Goal: Information Seeking & Learning: Learn about a topic

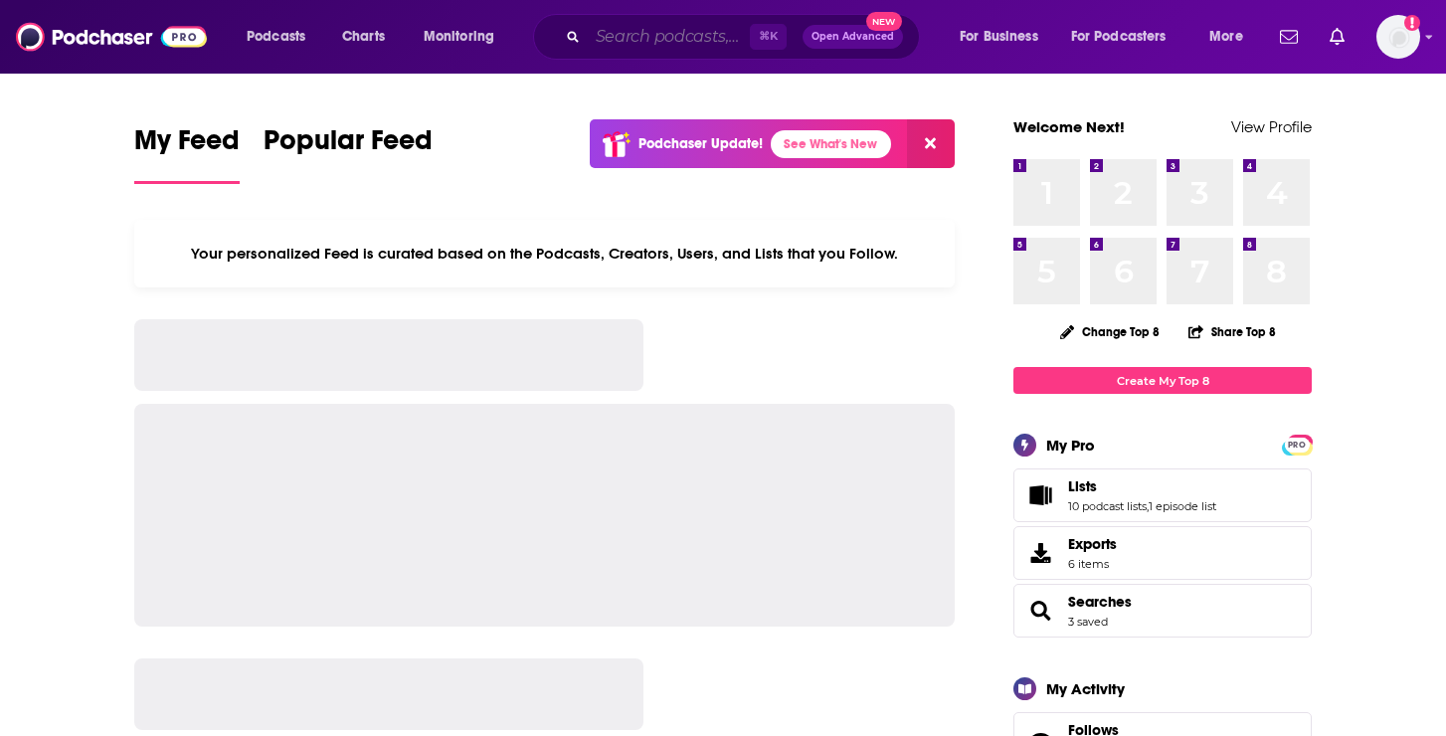
click at [629, 33] on input "Search podcasts, credits, & more..." at bounding box center [669, 37] width 162 height 32
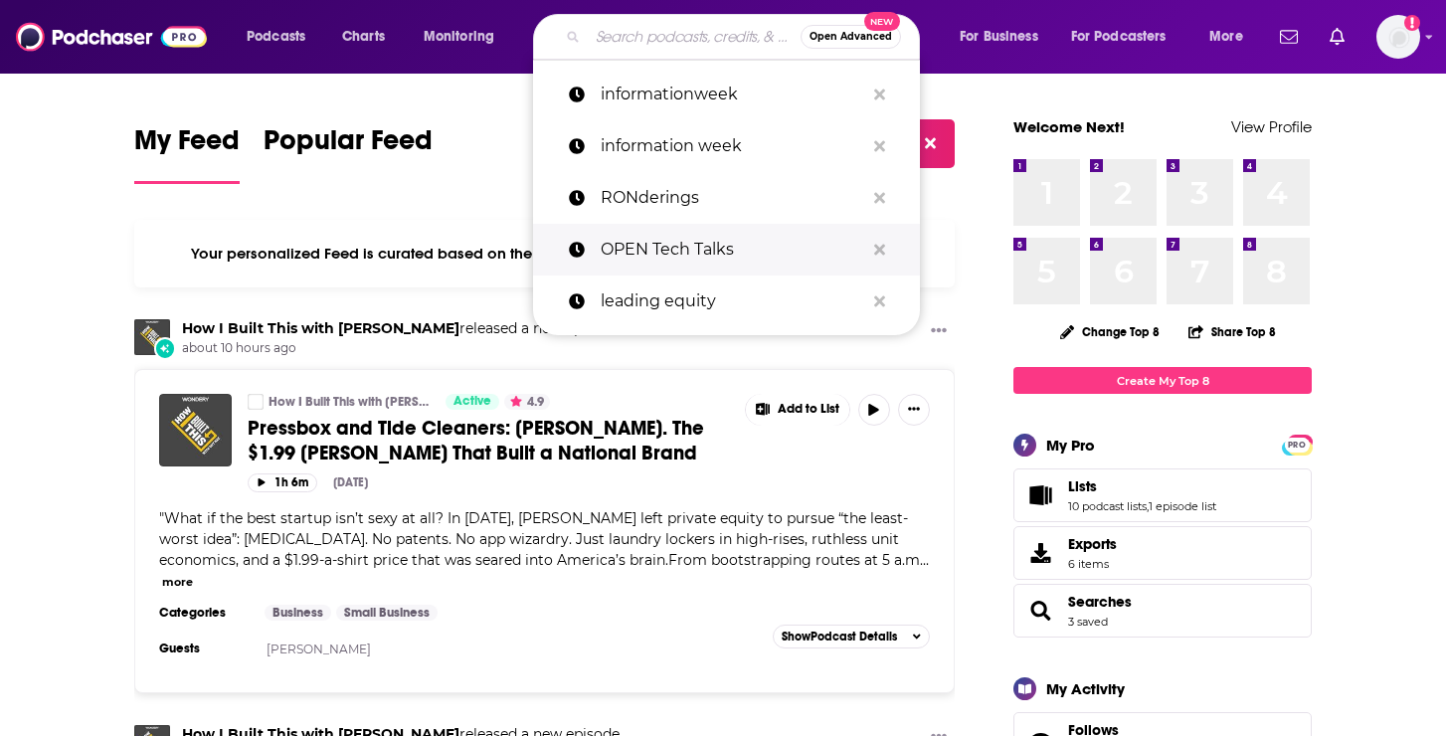
click at [663, 250] on p "OPEN Tech Talks" at bounding box center [731, 250] width 263 height 52
type input "OPEN Tech Talks"
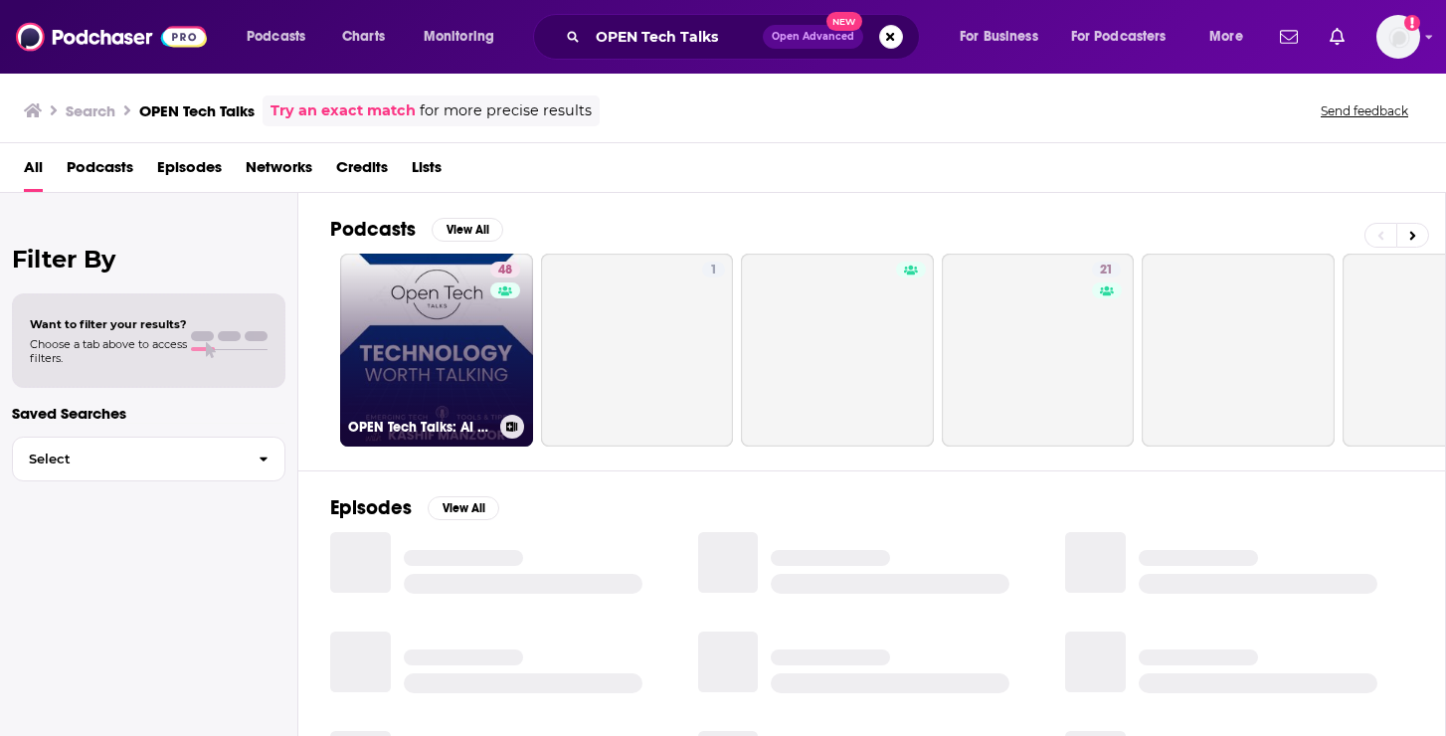
click at [445, 345] on link "48 OPEN Tech Talks: AI worth Talking| Artificial Intelligence |Tools & Tips" at bounding box center [436, 350] width 193 height 193
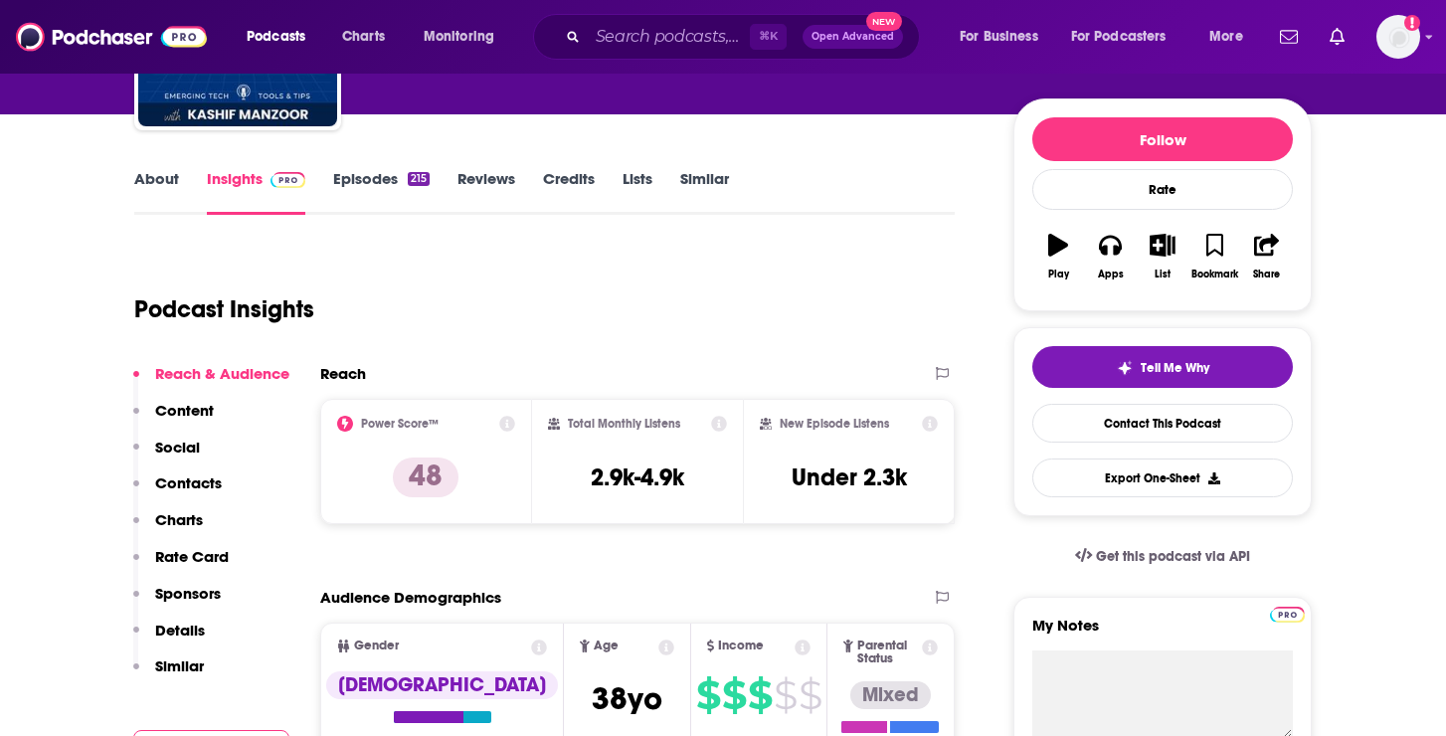
scroll to position [177, 0]
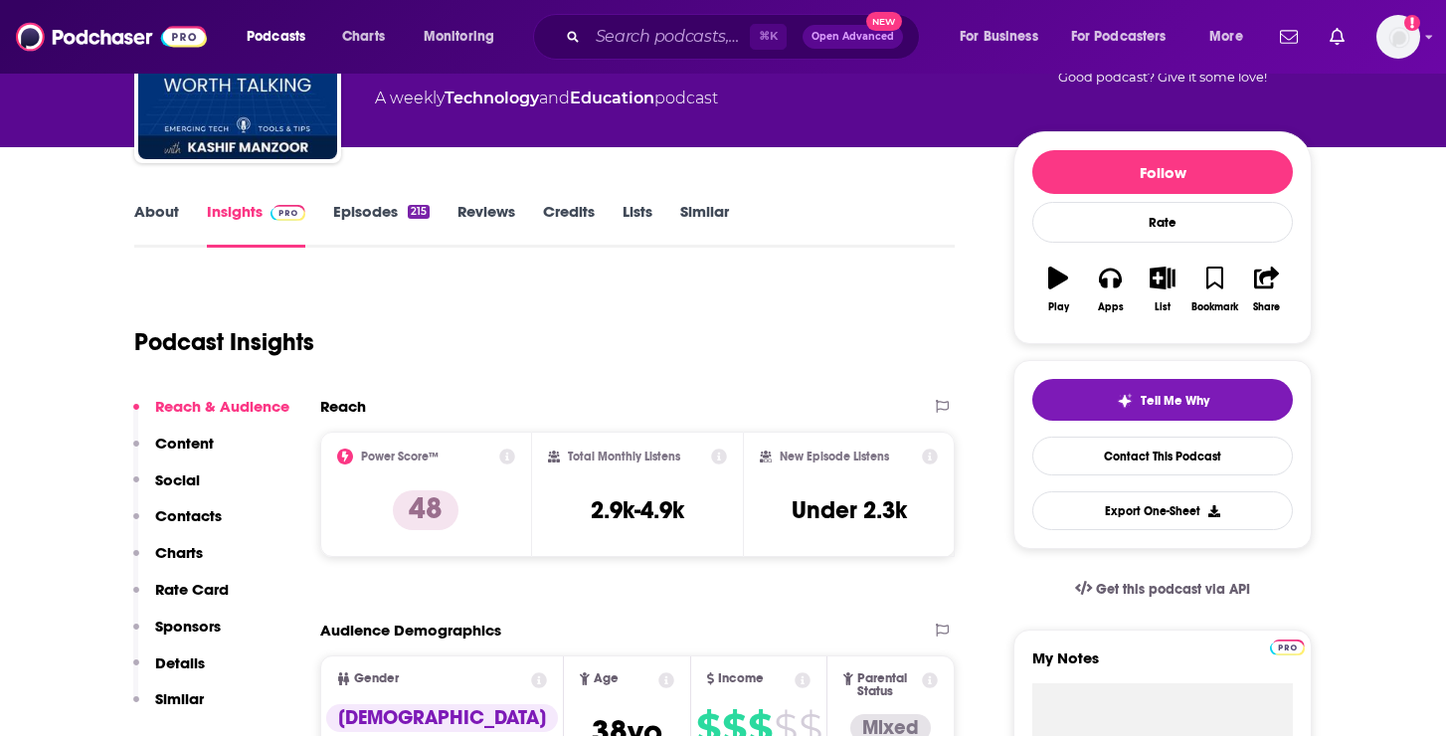
click at [364, 220] on link "Episodes 215" at bounding box center [381, 225] width 96 height 46
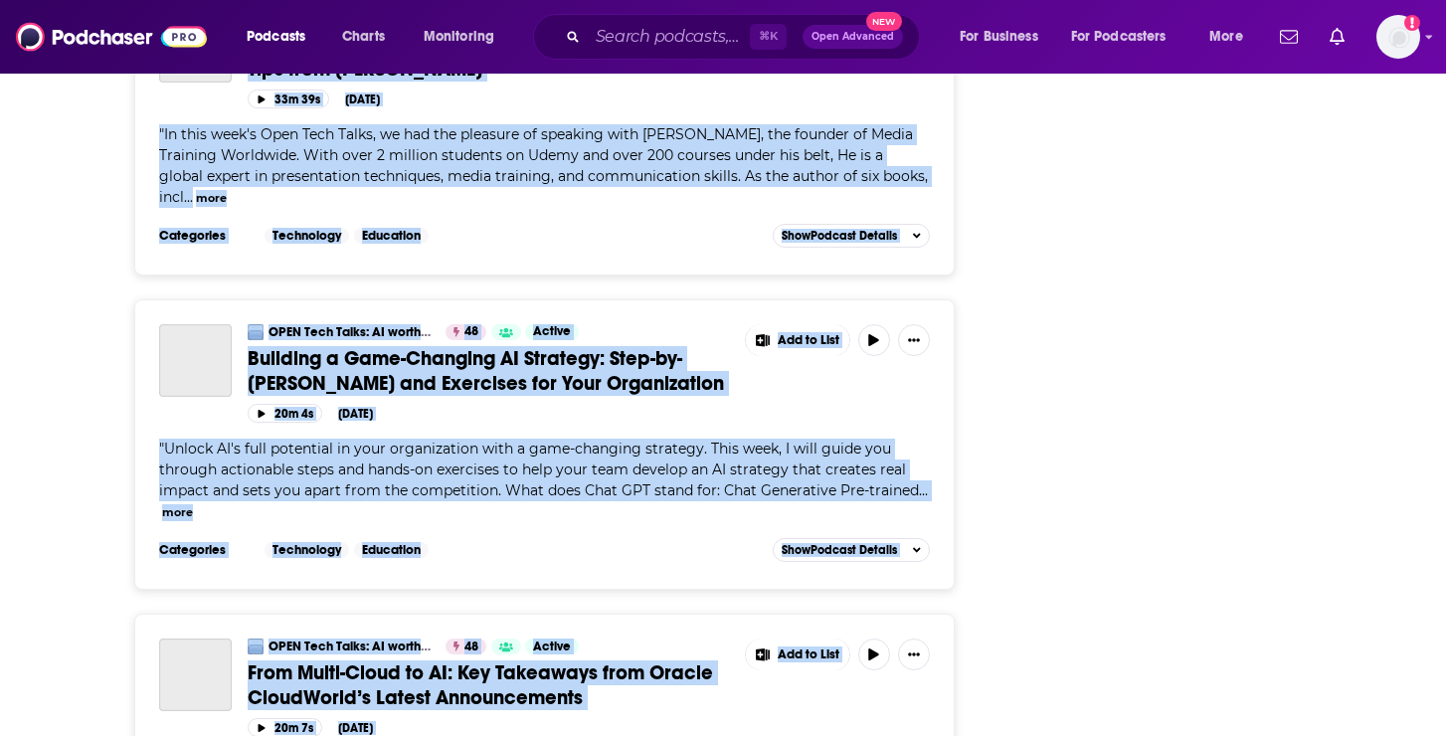
scroll to position [7548, 0]
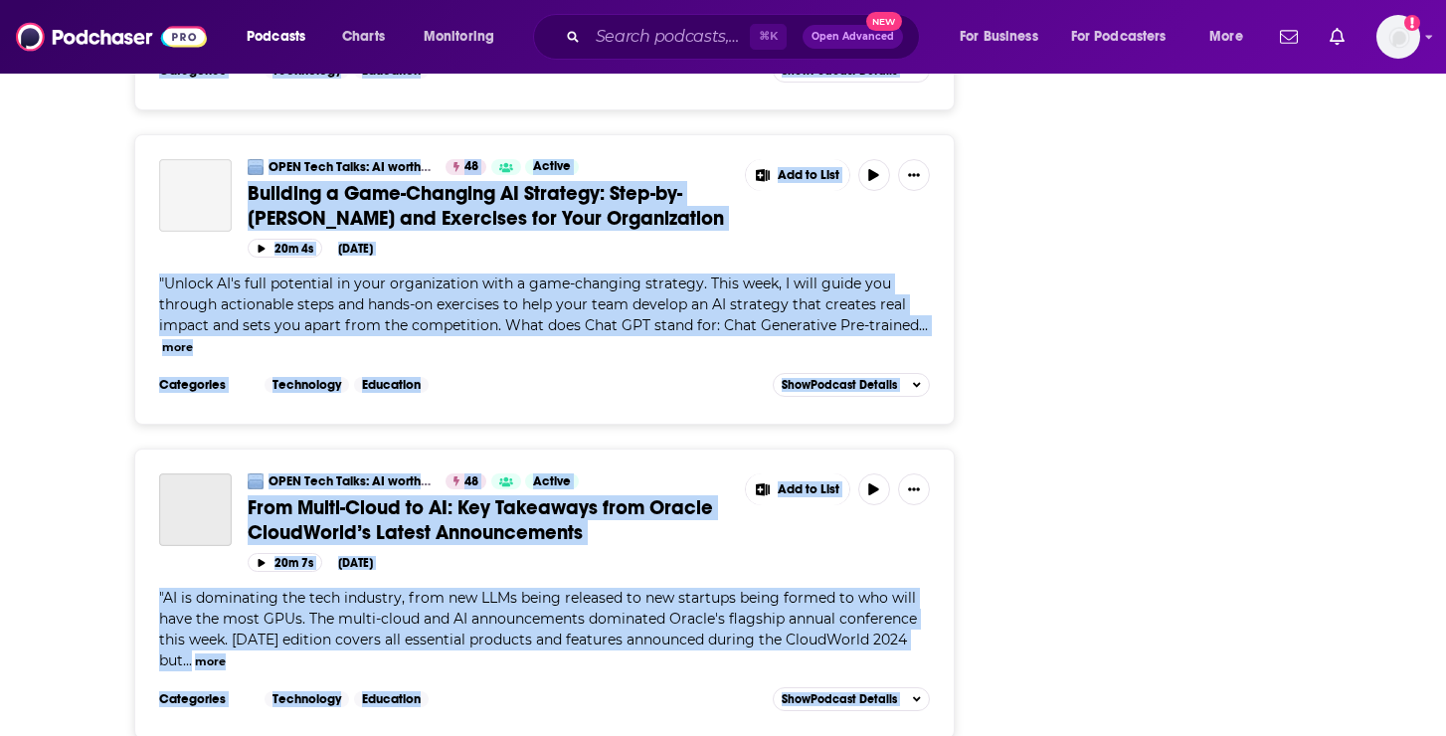
drag, startPoint x: 150, startPoint y: 179, endPoint x: 620, endPoint y: 820, distance: 795.2
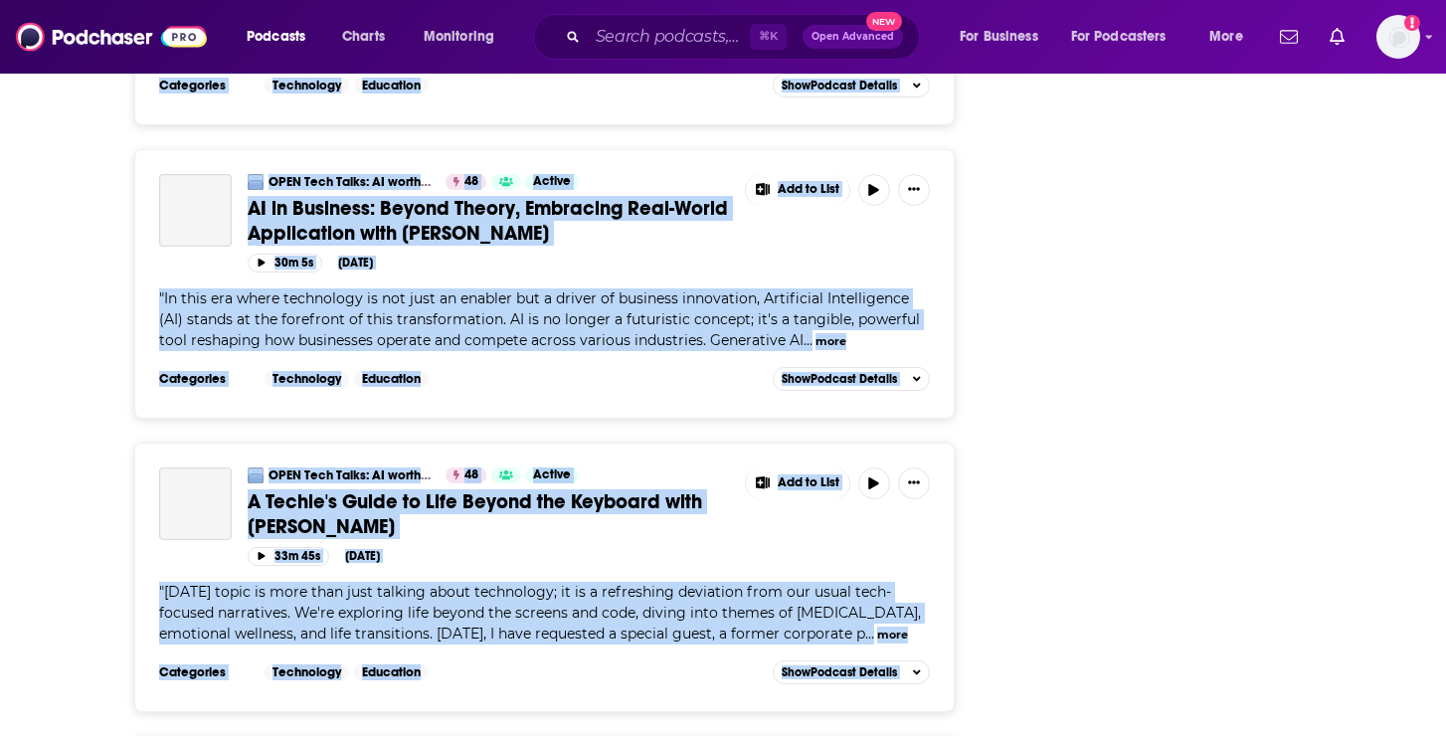
scroll to position [15064, 0]
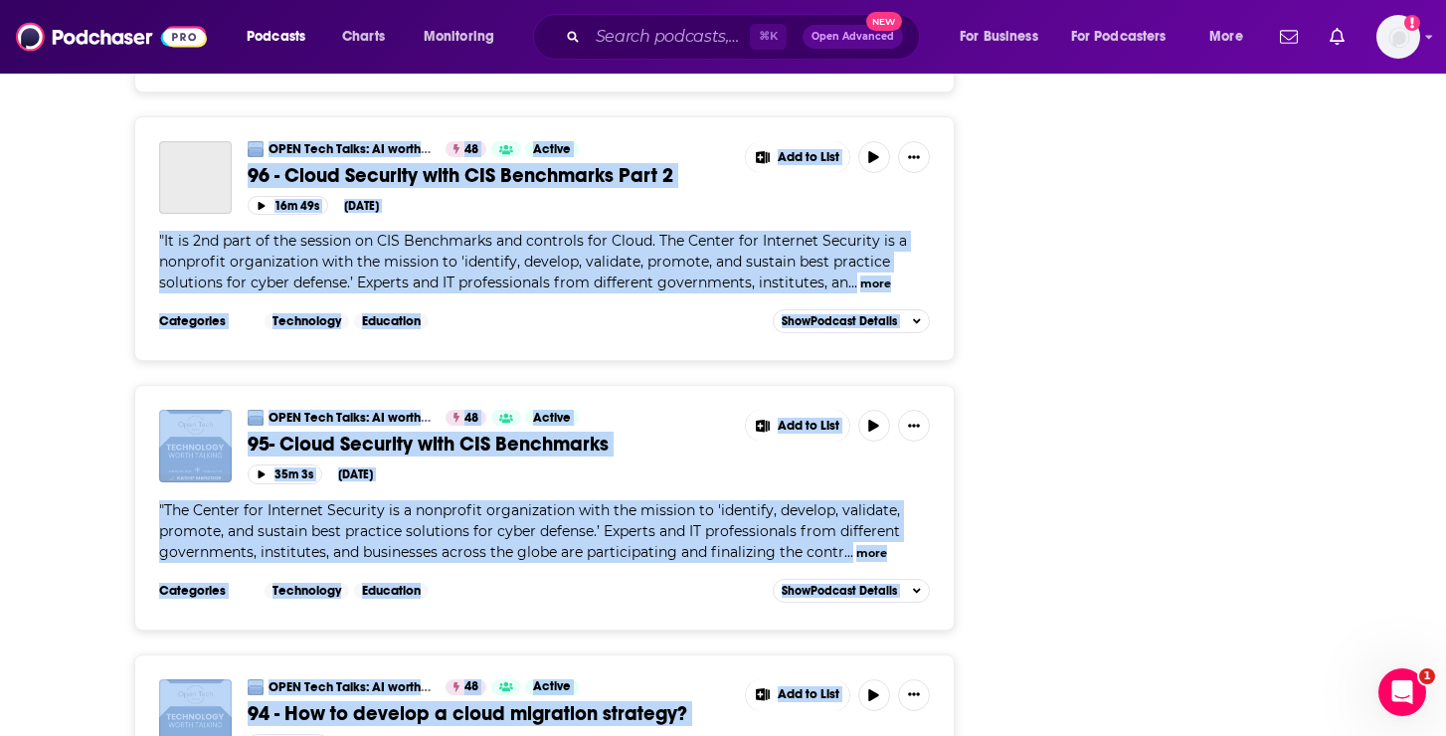
scroll to position [22478, 0]
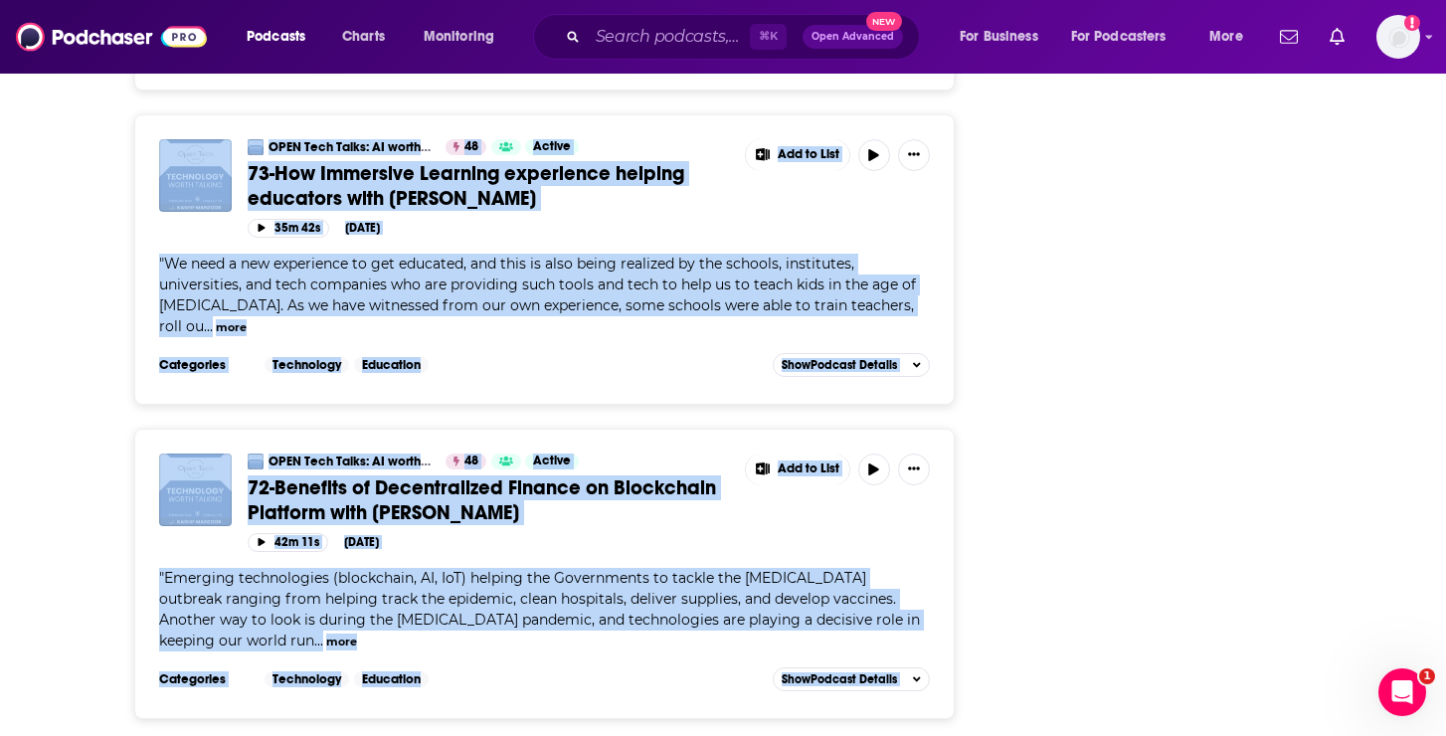
scroll to position [29797, 0]
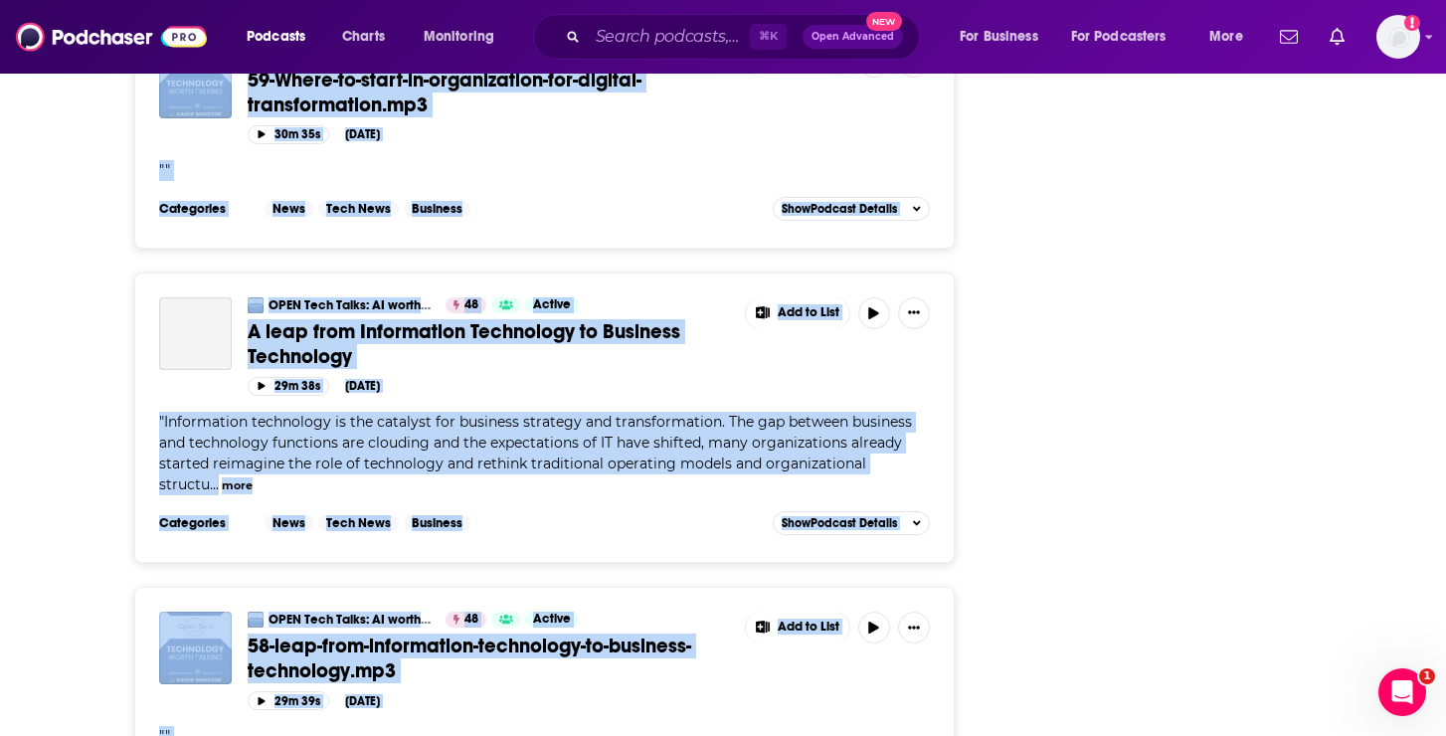
scroll to position [36544, 0]
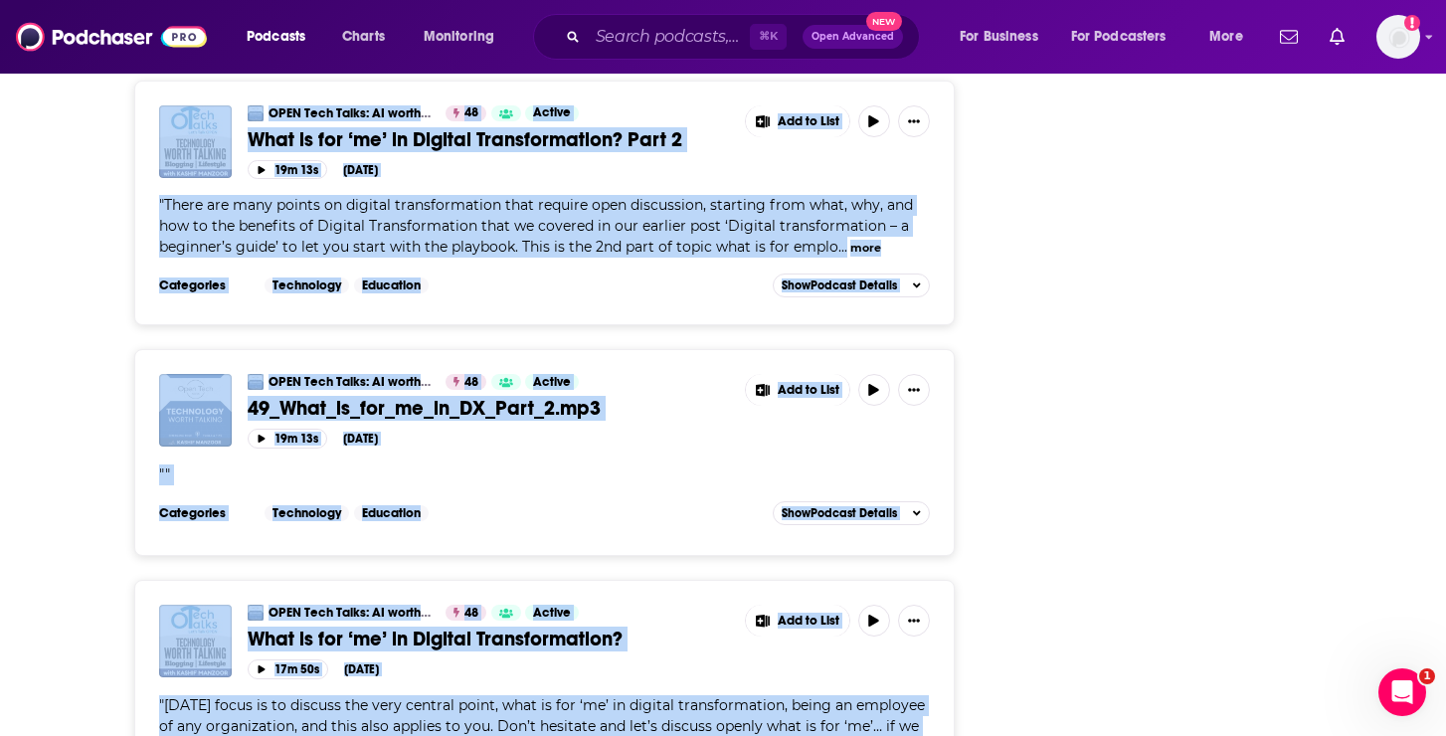
scroll to position [42988, 0]
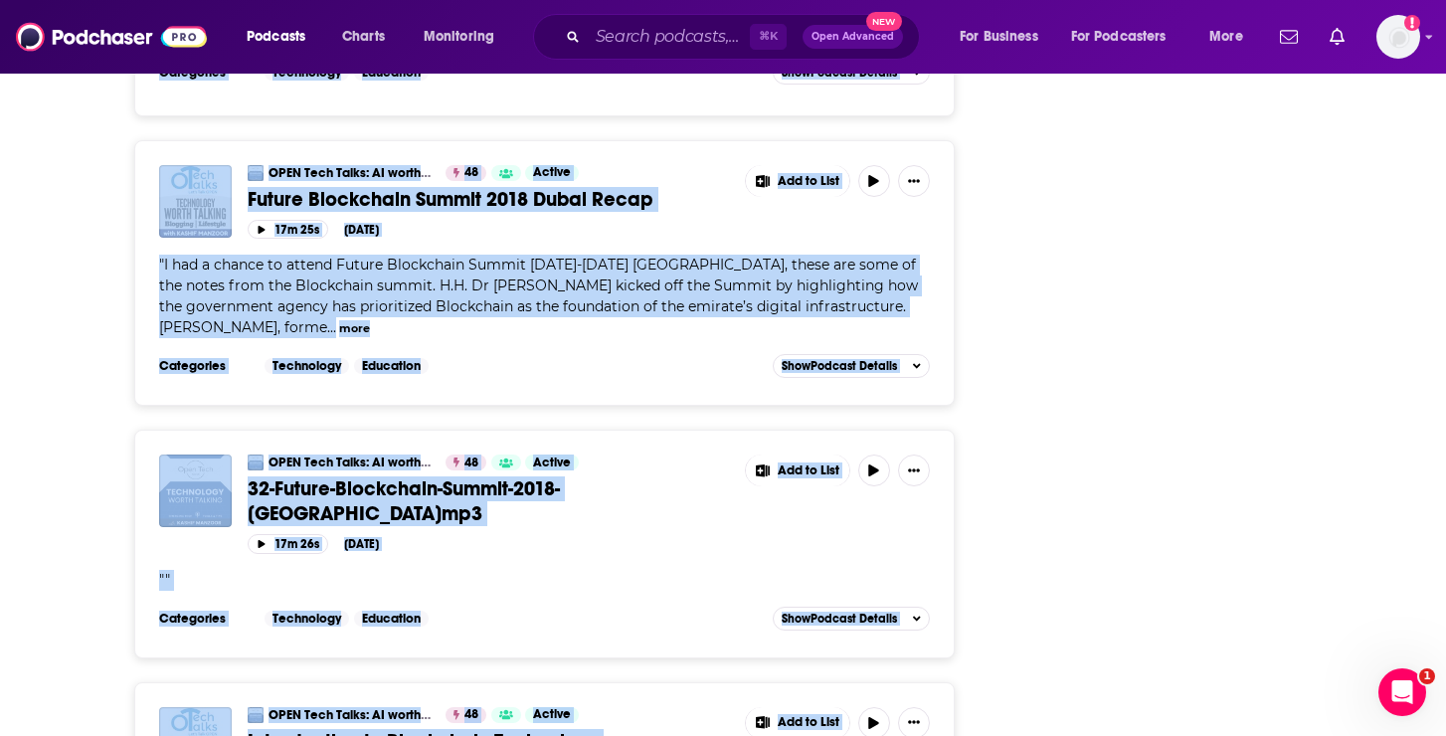
scroll to position [49405, 0]
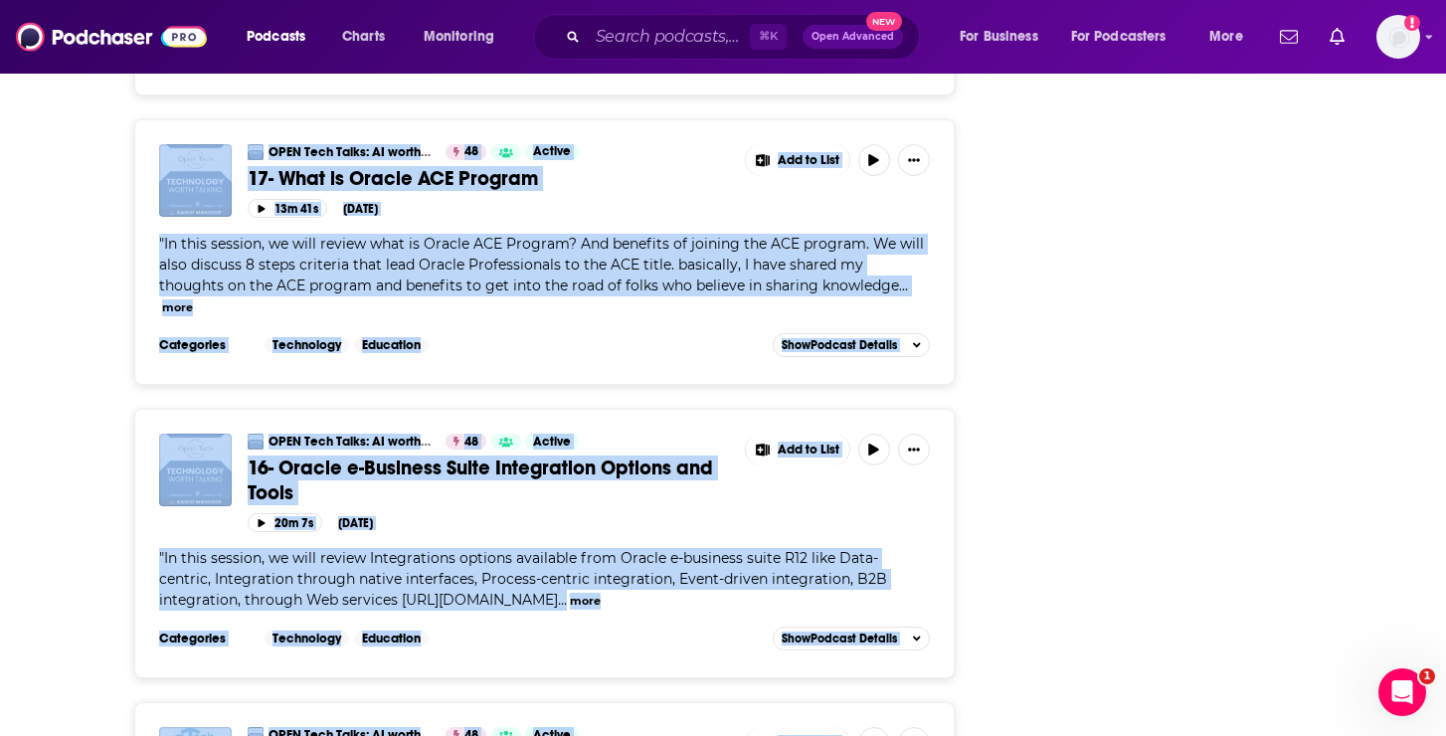
scroll to position [56351, 0]
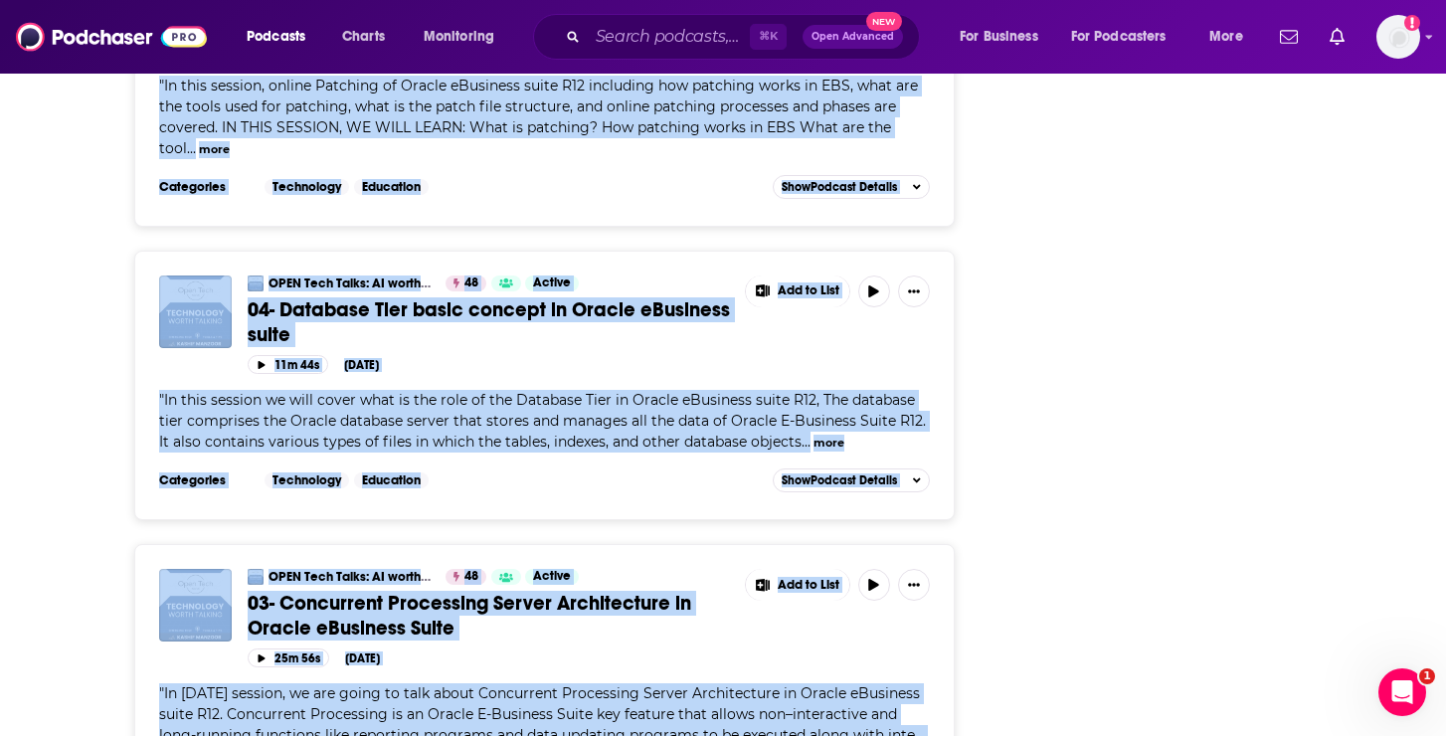
scroll to position [60546, 0]
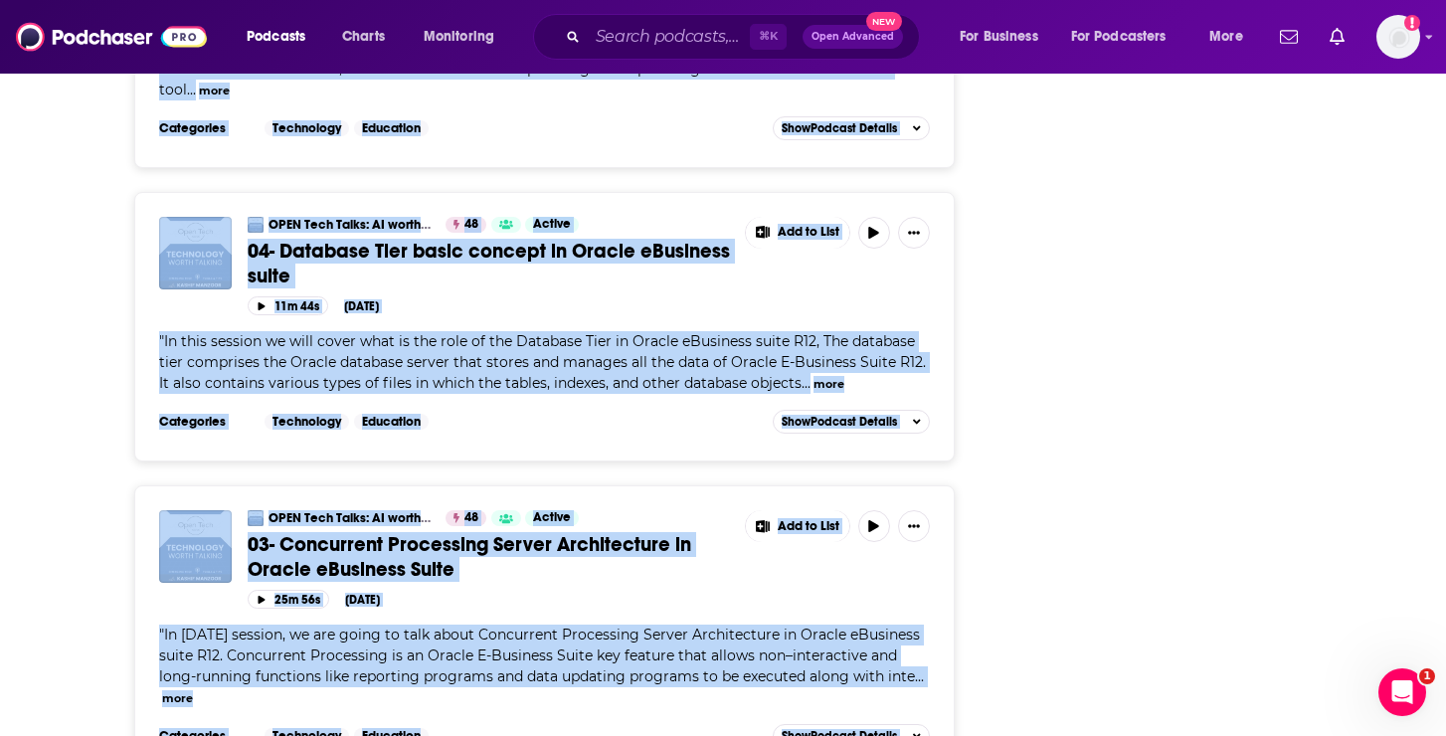
copy div "OPEN Tech Talks: AI worth Talking| Artificial Intelligence |Tools & Tips 48 Act…"
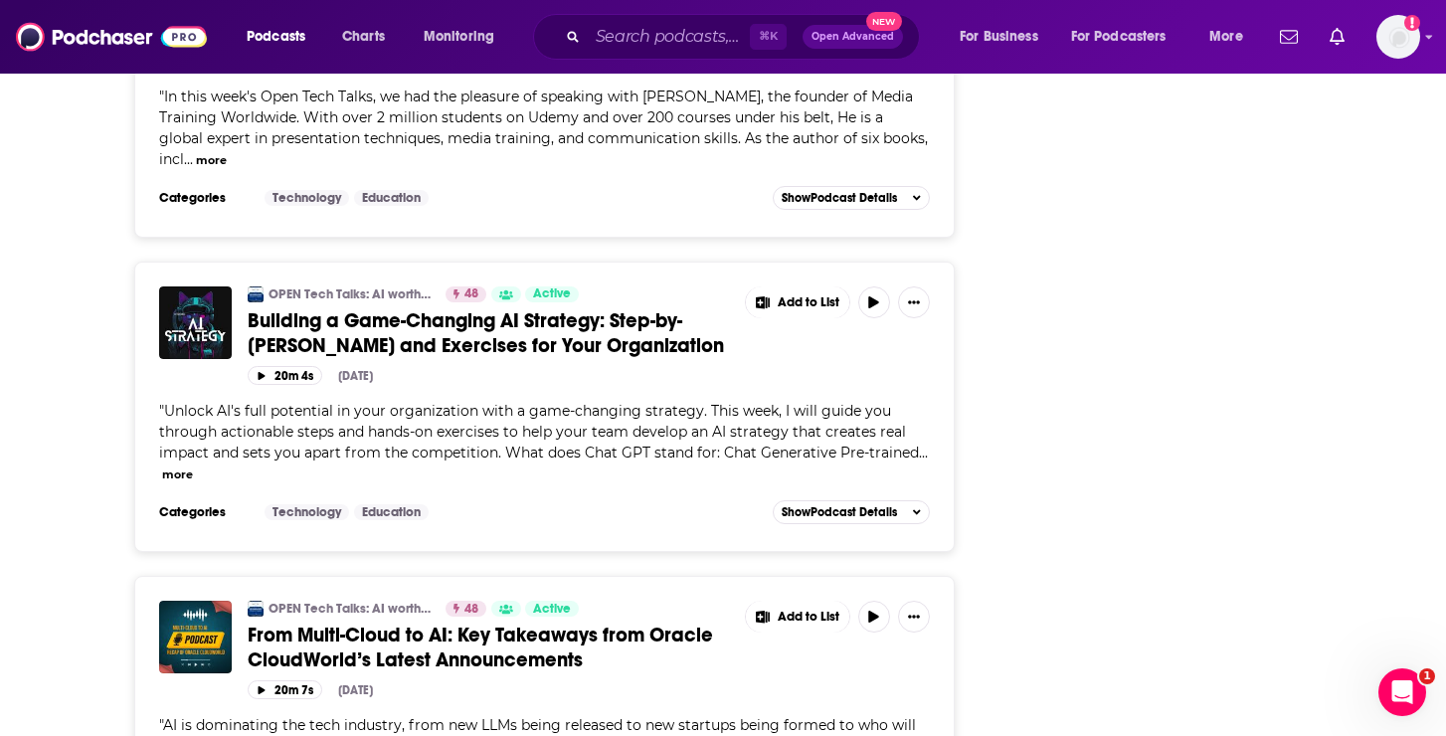
scroll to position [7548, 0]
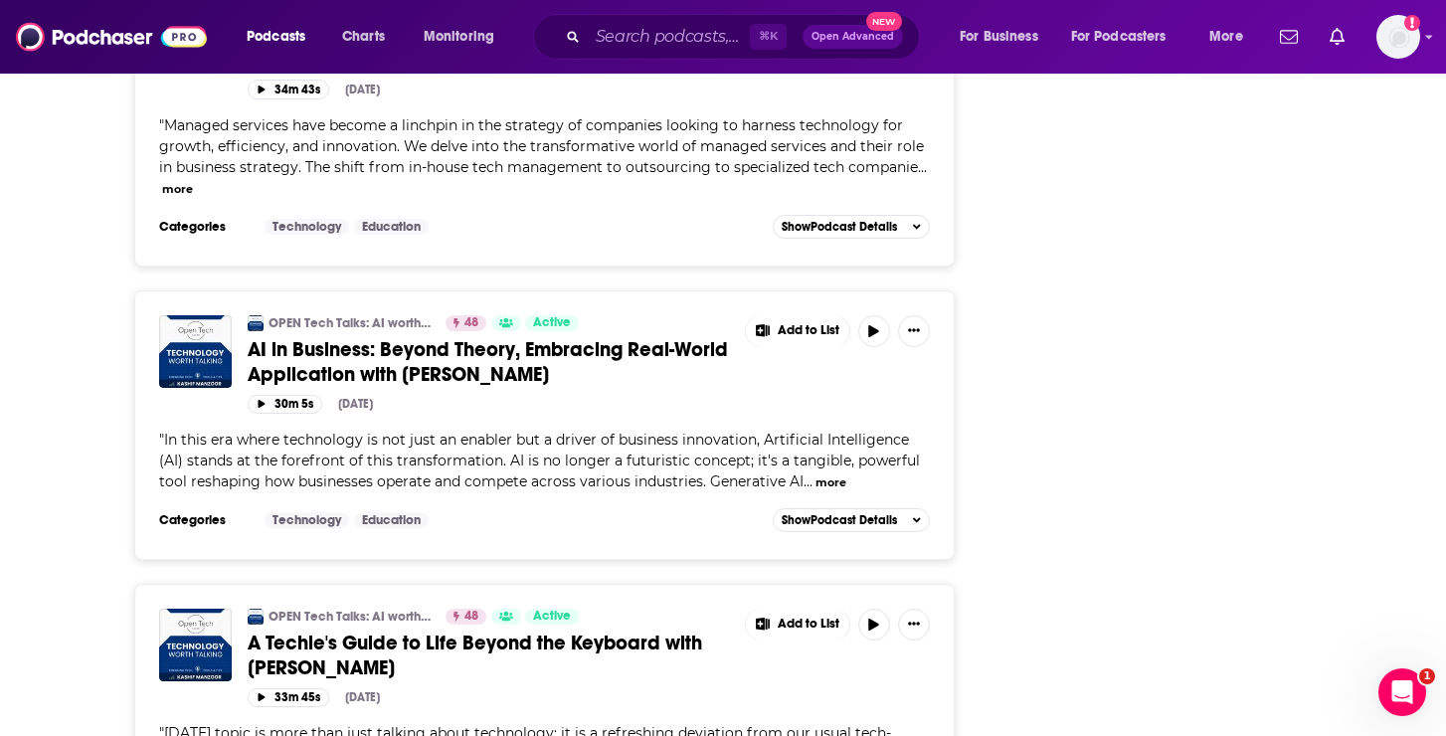
scroll to position [15064, 0]
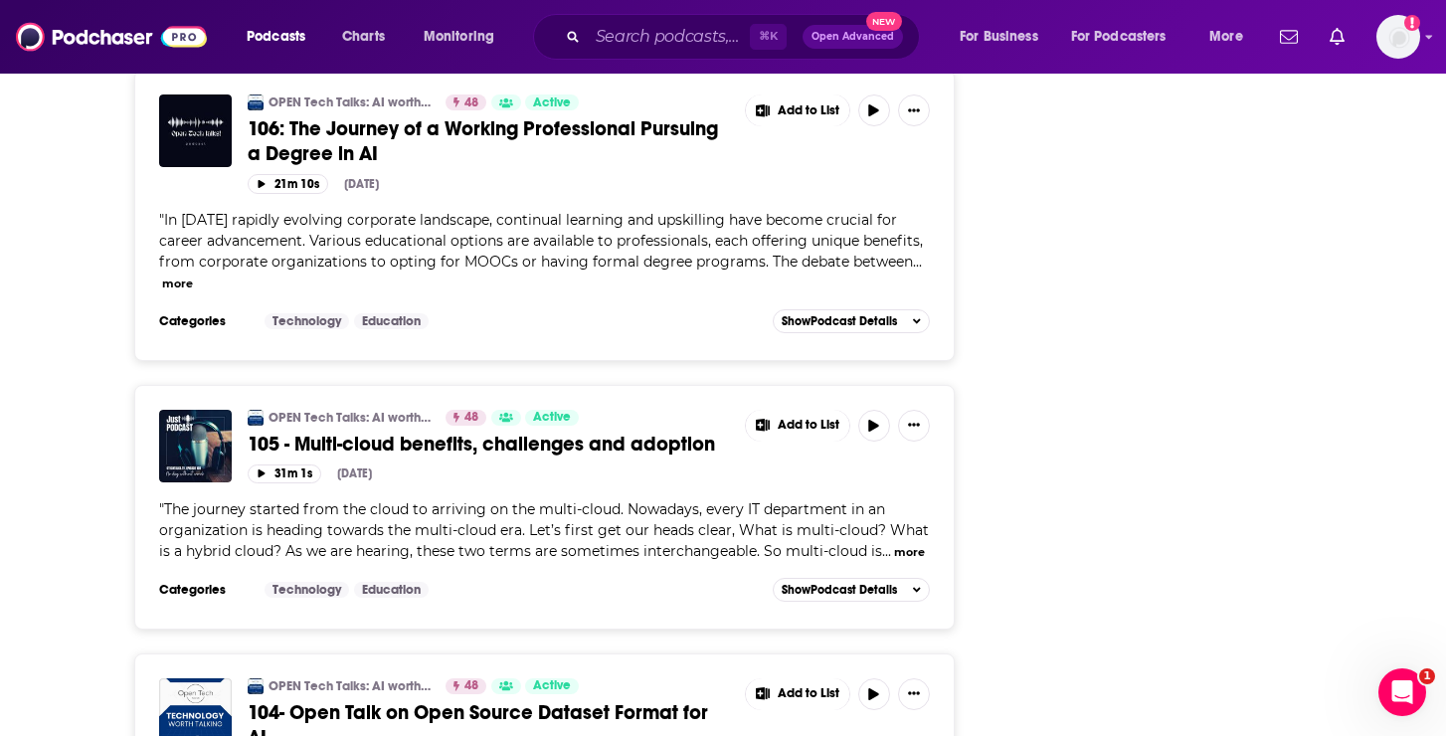
scroll to position [22478, 0]
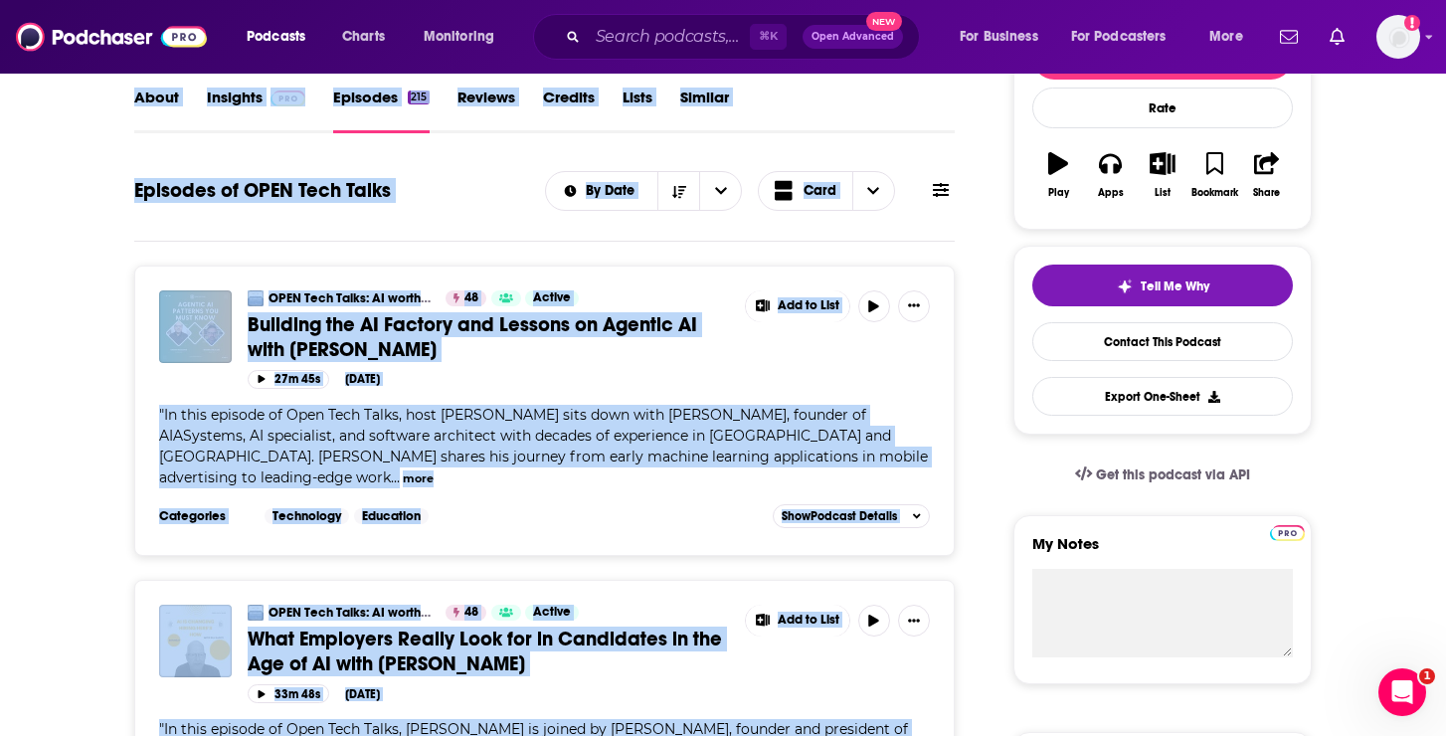
scroll to position [0, 0]
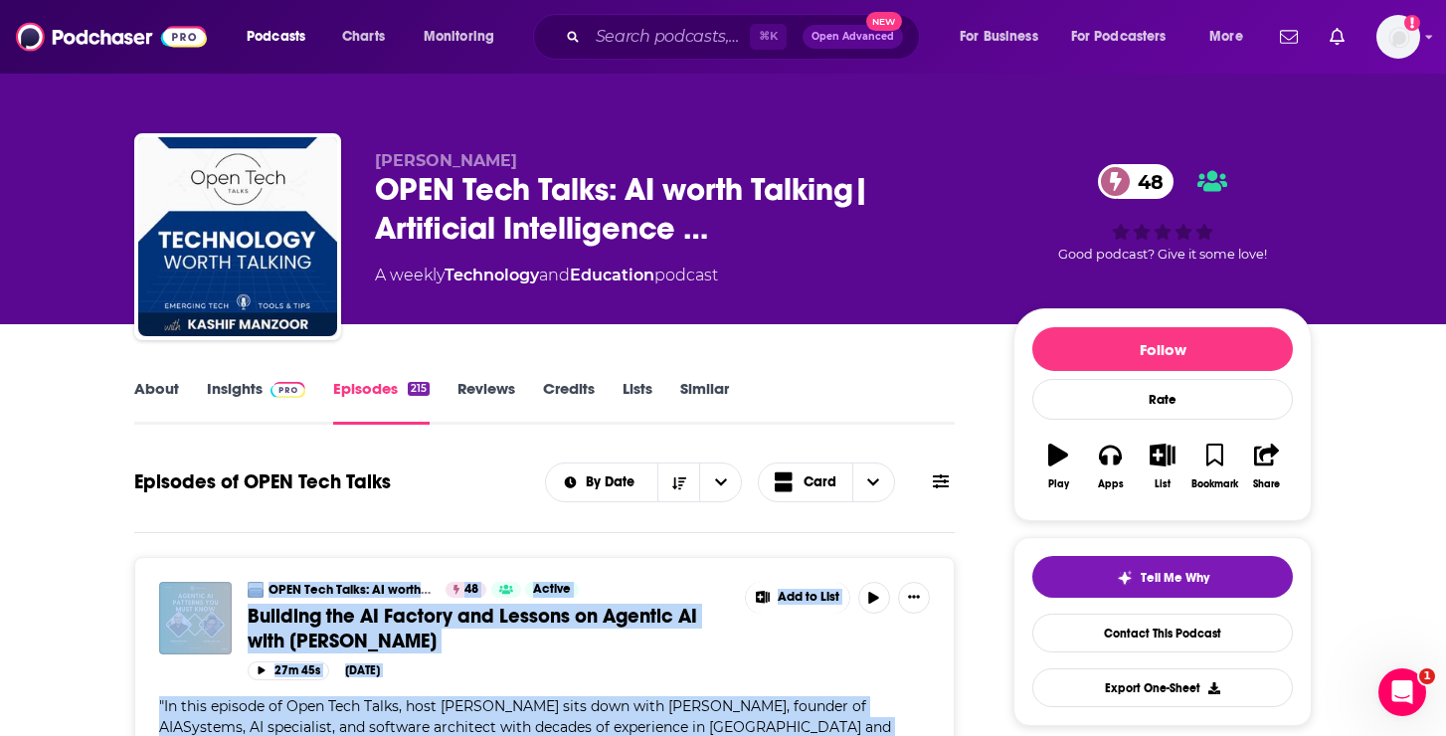
drag, startPoint x: 922, startPoint y: 691, endPoint x: 157, endPoint y: 574, distance: 773.5
copy div "OPEN Tech Talks: AI worth Talking| Artificial Intelligence |Tools & Tips 48 Act…"
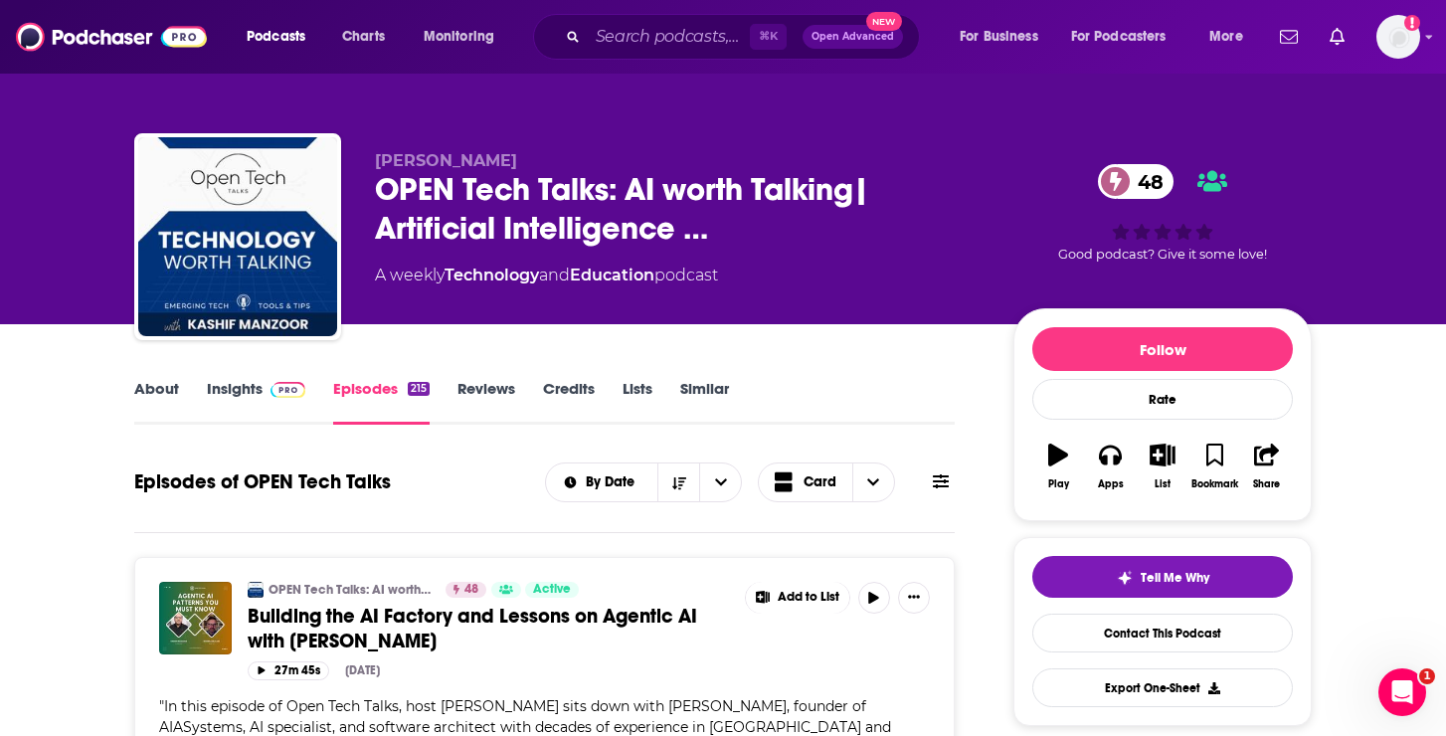
click at [399, 531] on div "Episodes of OPEN Tech Talks By Date Card" at bounding box center [544, 494] width 820 height 77
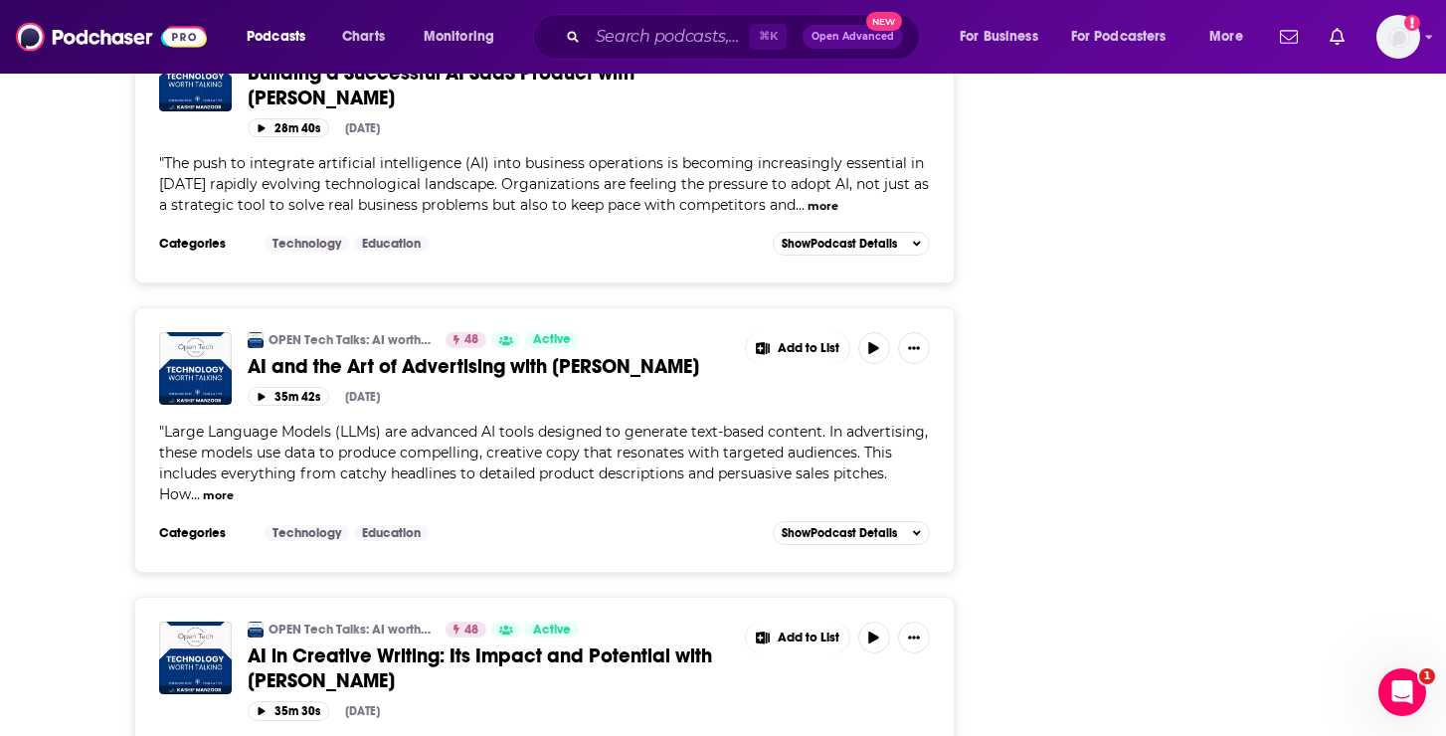
scroll to position [11367, 0]
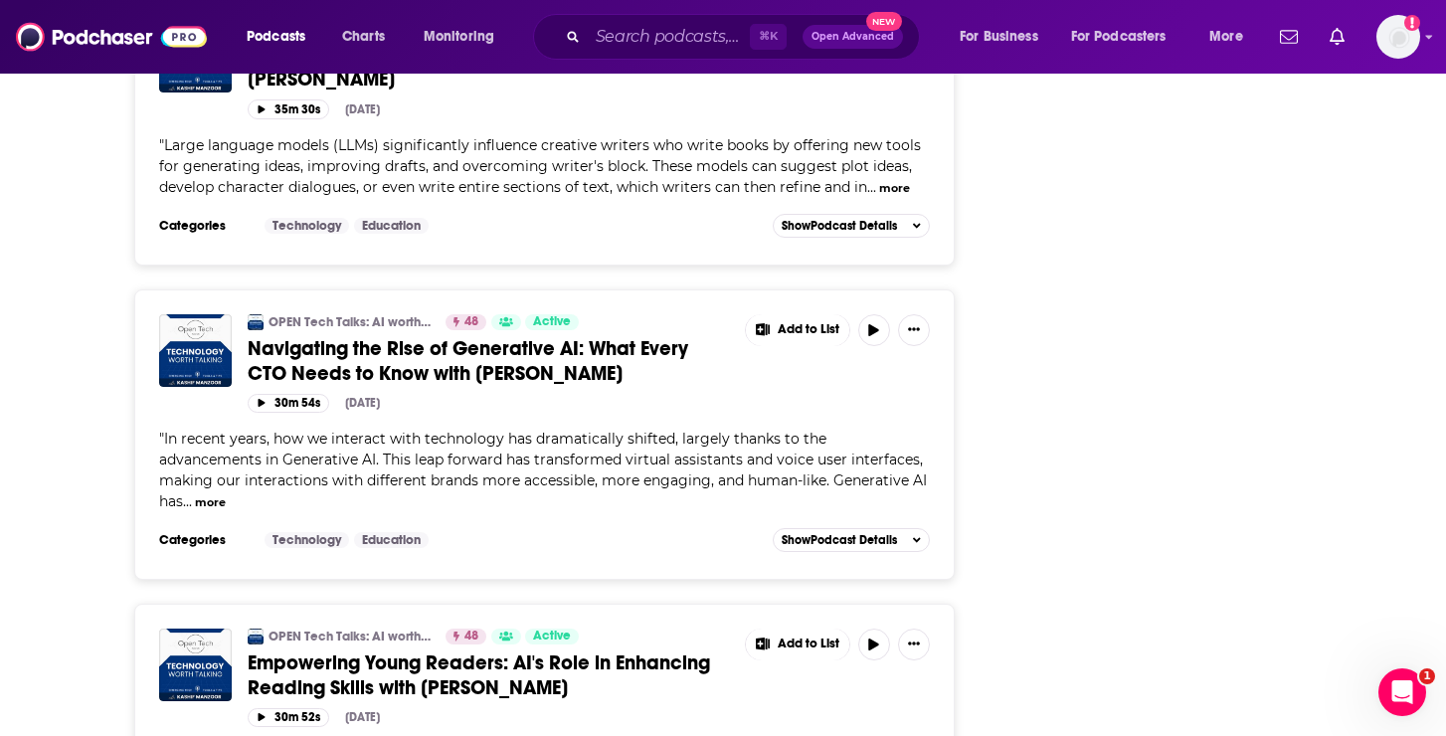
drag, startPoint x: 147, startPoint y: 575, endPoint x: 937, endPoint y: 625, distance: 792.0
copy div "OPEN Tech Talks: AI worth Talking| Artificial Intelligence |Tools & Tips 48 Act…"
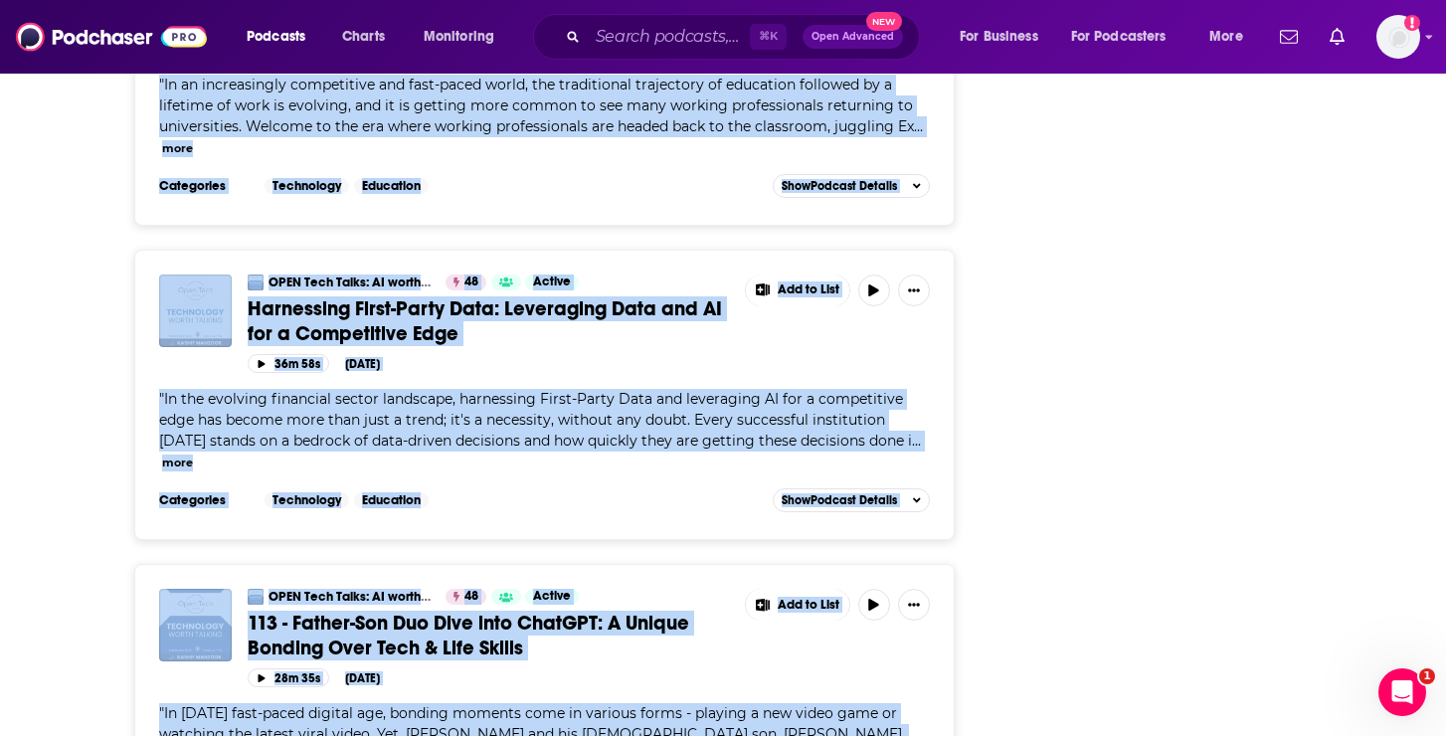
scroll to position [17130, 0]
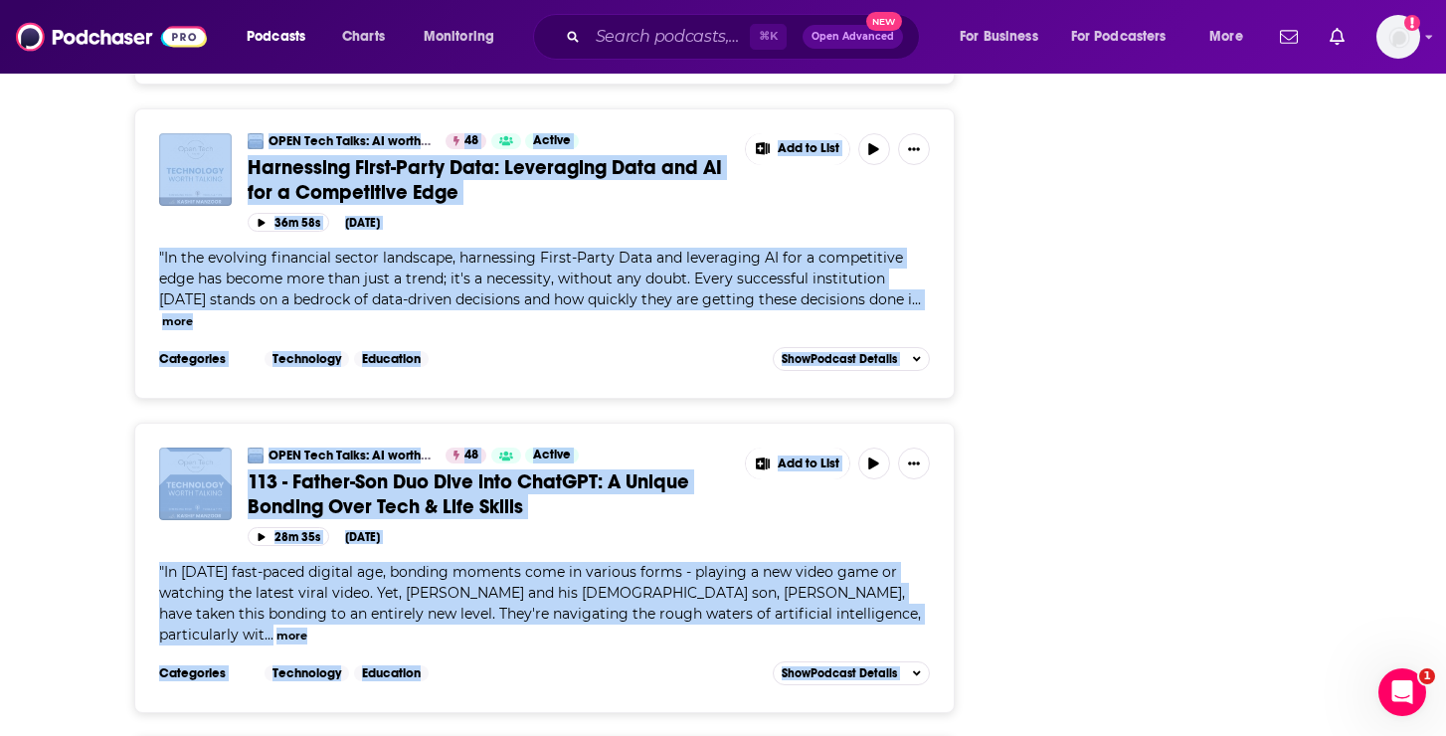
drag, startPoint x: 145, startPoint y: 208, endPoint x: 932, endPoint y: 664, distance: 909.2
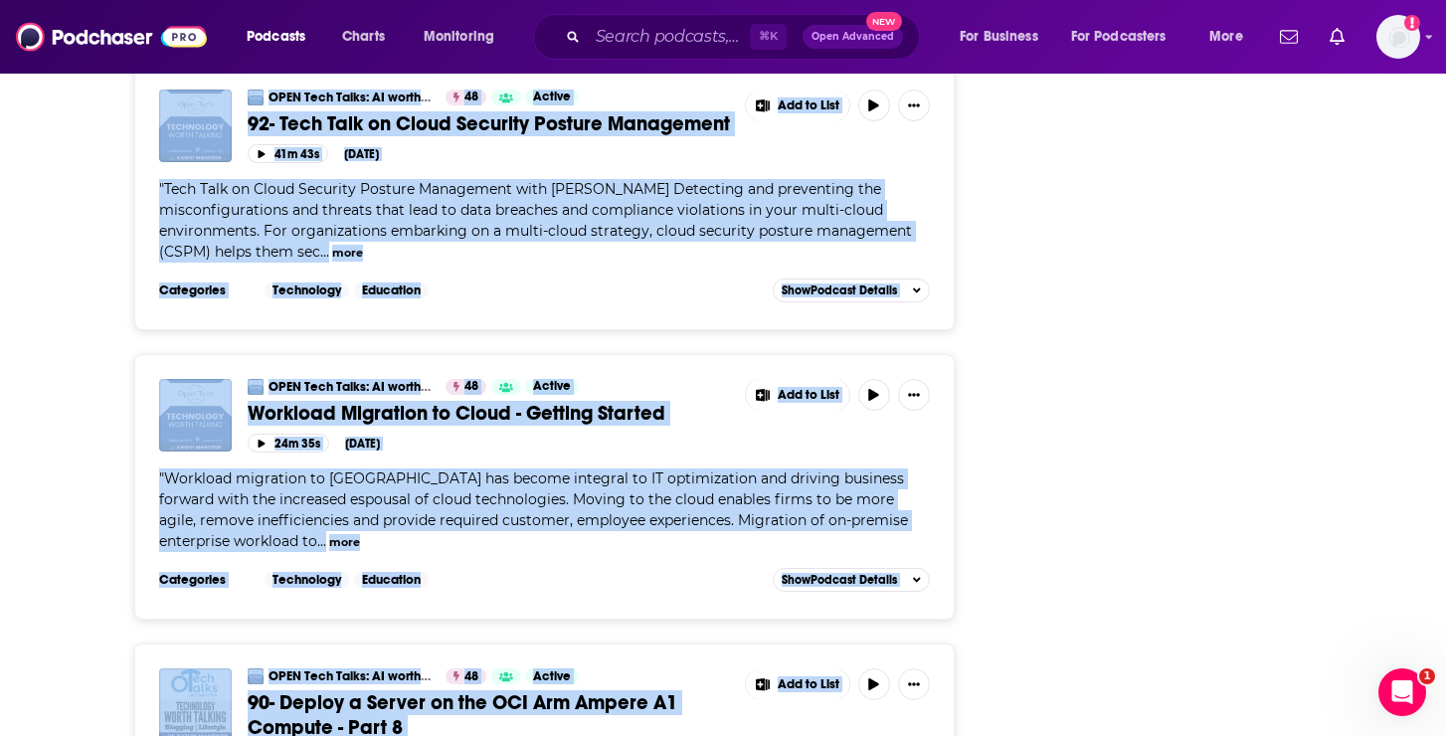
scroll to position [23704, 0]
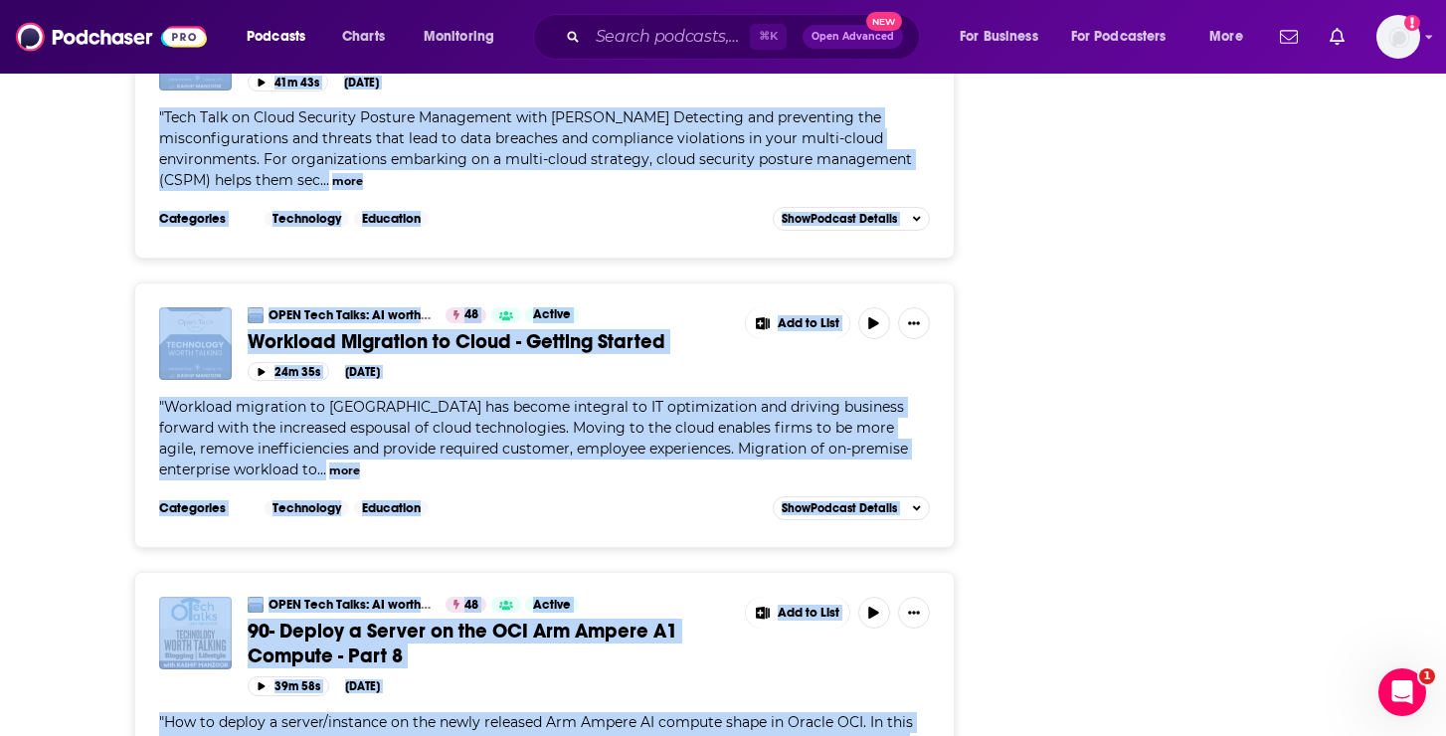
drag, startPoint x: 152, startPoint y: 187, endPoint x: 946, endPoint y: 527, distance: 864.0
copy div "LORE Ipsu Dolor: SI ametc Adipisc| Elitseddoe Temporincidi |Utlab & Etdo 14 Mag…"
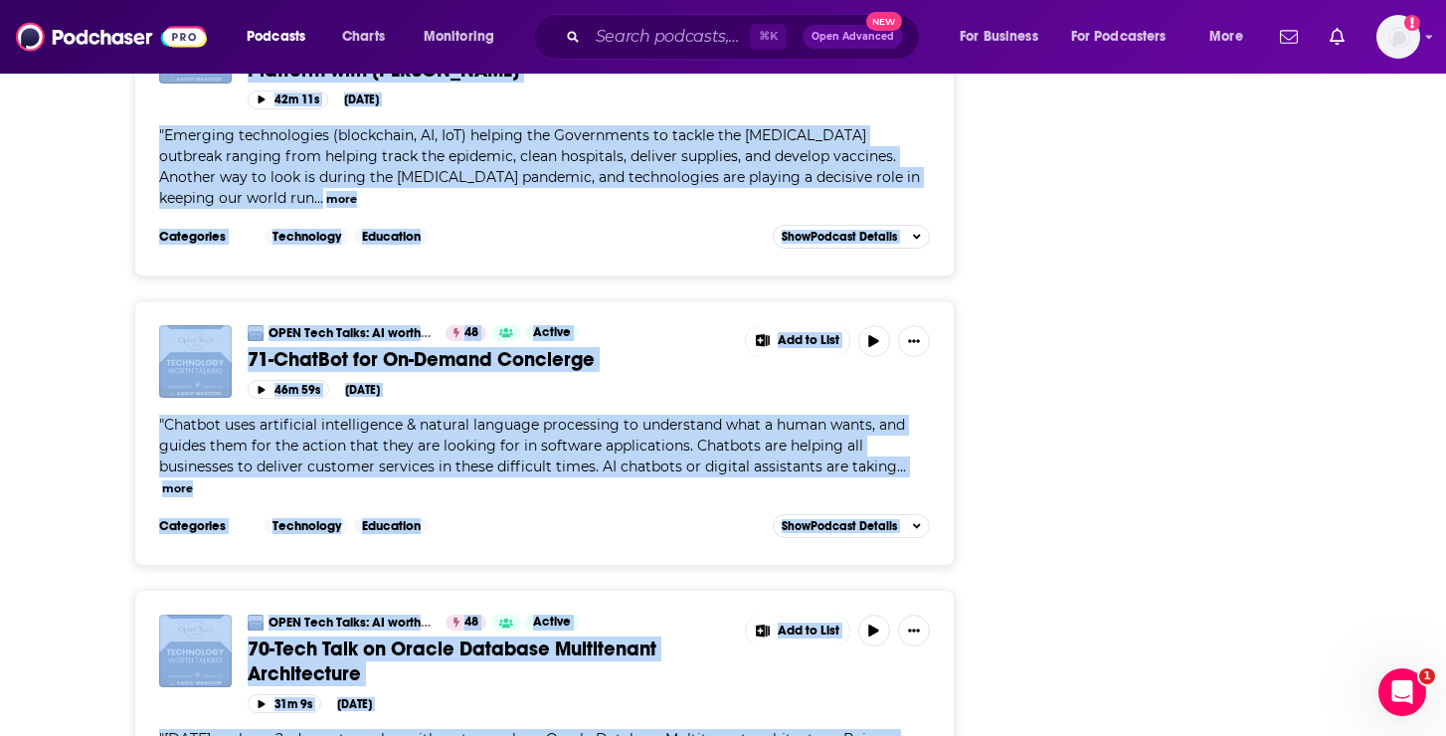
scroll to position [29797, 0]
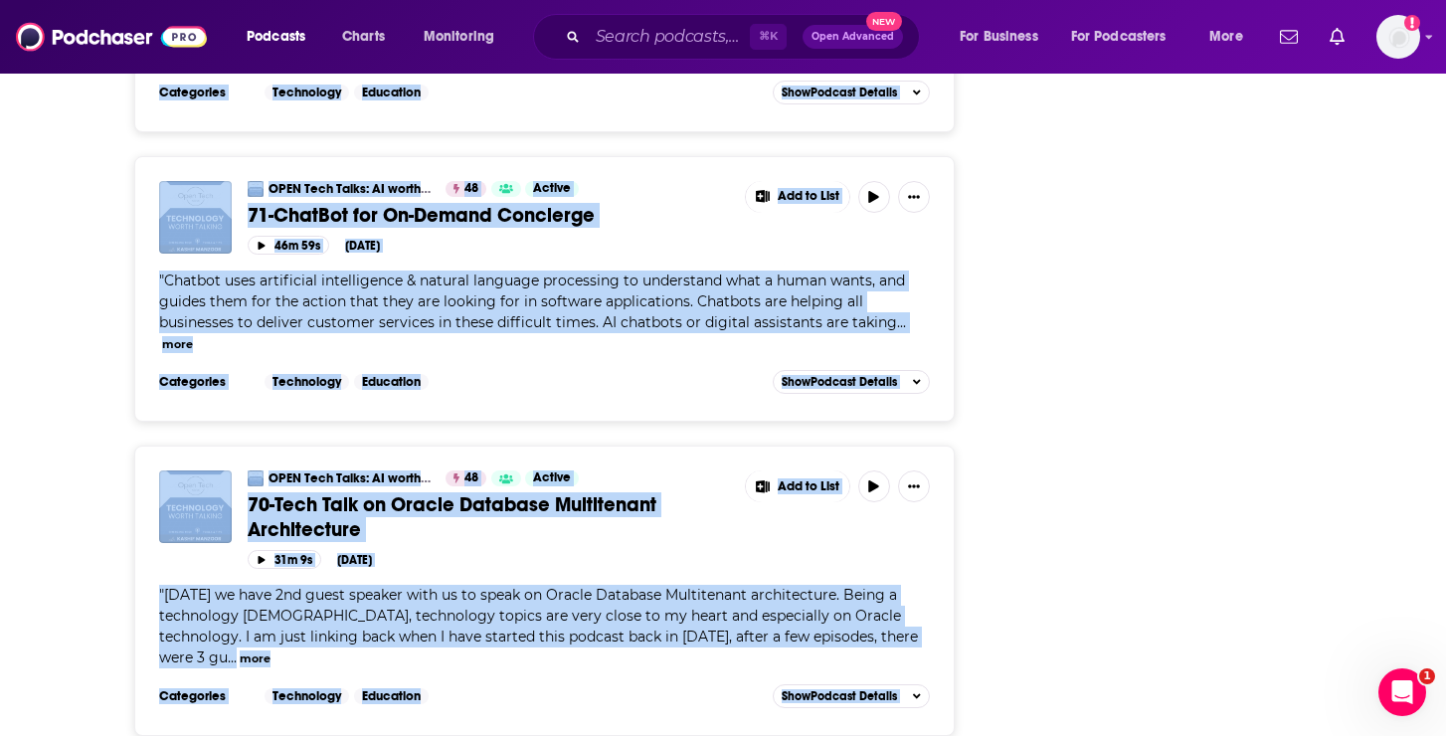
drag, startPoint x: 150, startPoint y: 184, endPoint x: 938, endPoint y: 575, distance: 879.9
copy div "LORE Ipsu Dolor: SI ametc Adipisc| Elitseddoe Temporincidi |Utlab & Etdo 41 Mag…"
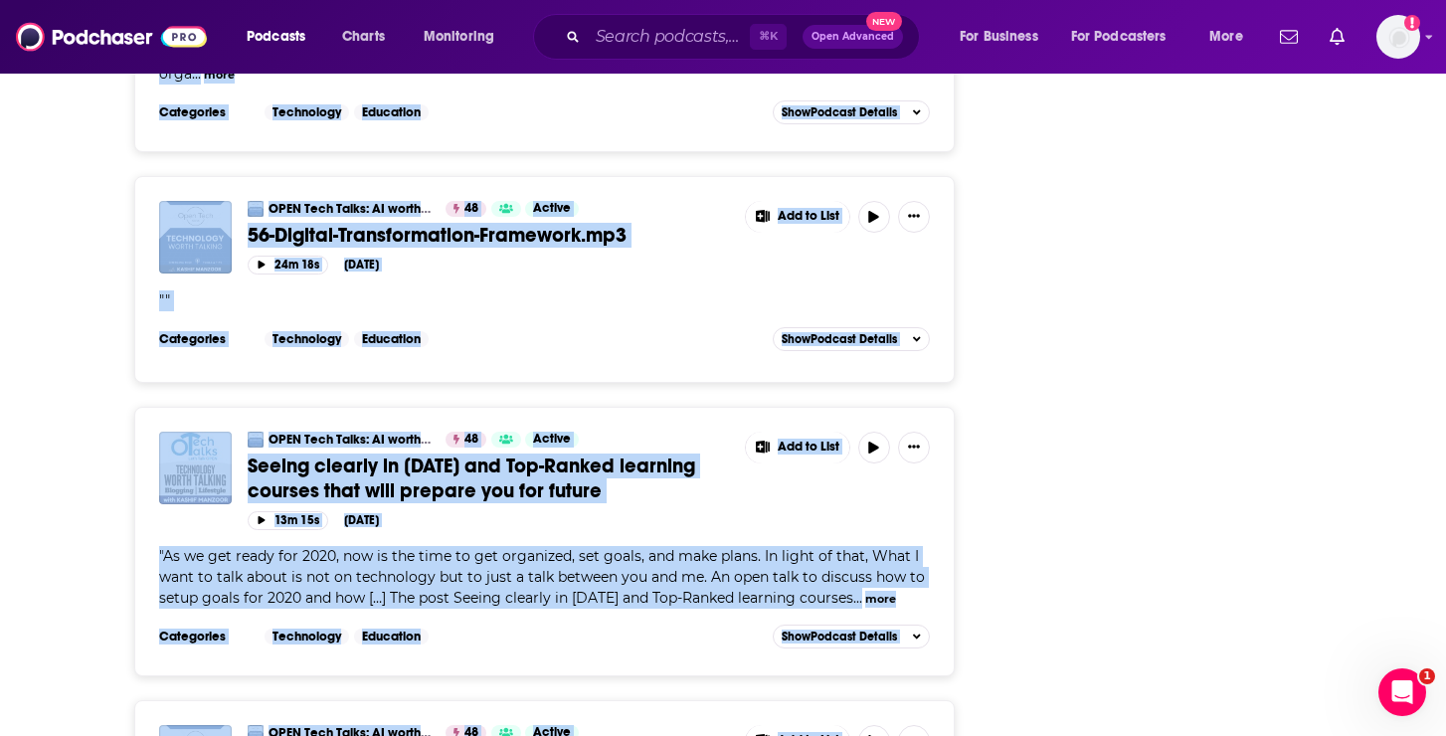
scroll to position [36544, 0]
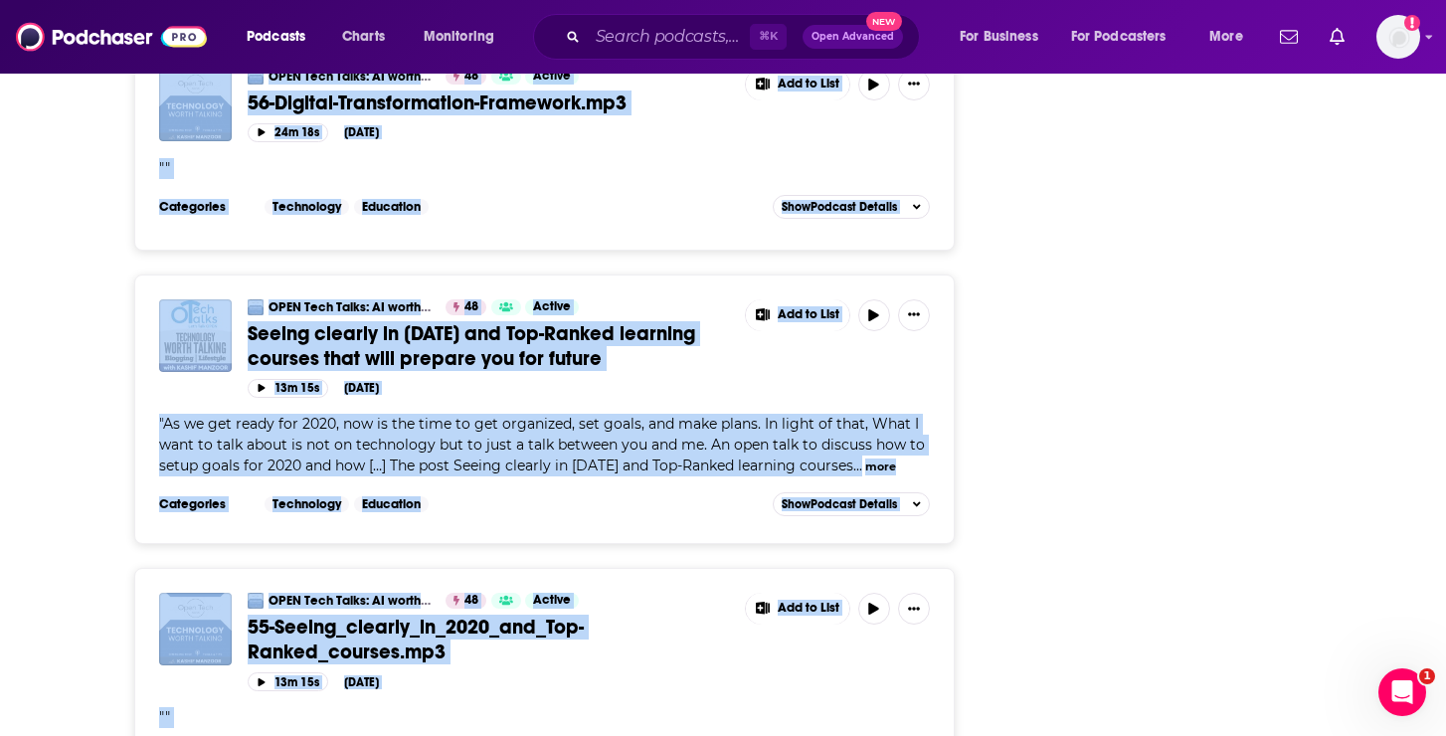
drag, startPoint x: 151, startPoint y: 303, endPoint x: 929, endPoint y: 571, distance: 822.1
copy div "LORE Ipsu Dolor: SI ametc Adipisc| Elitseddoe Temporincidi |Utlab & Etdo 18 Mag…"
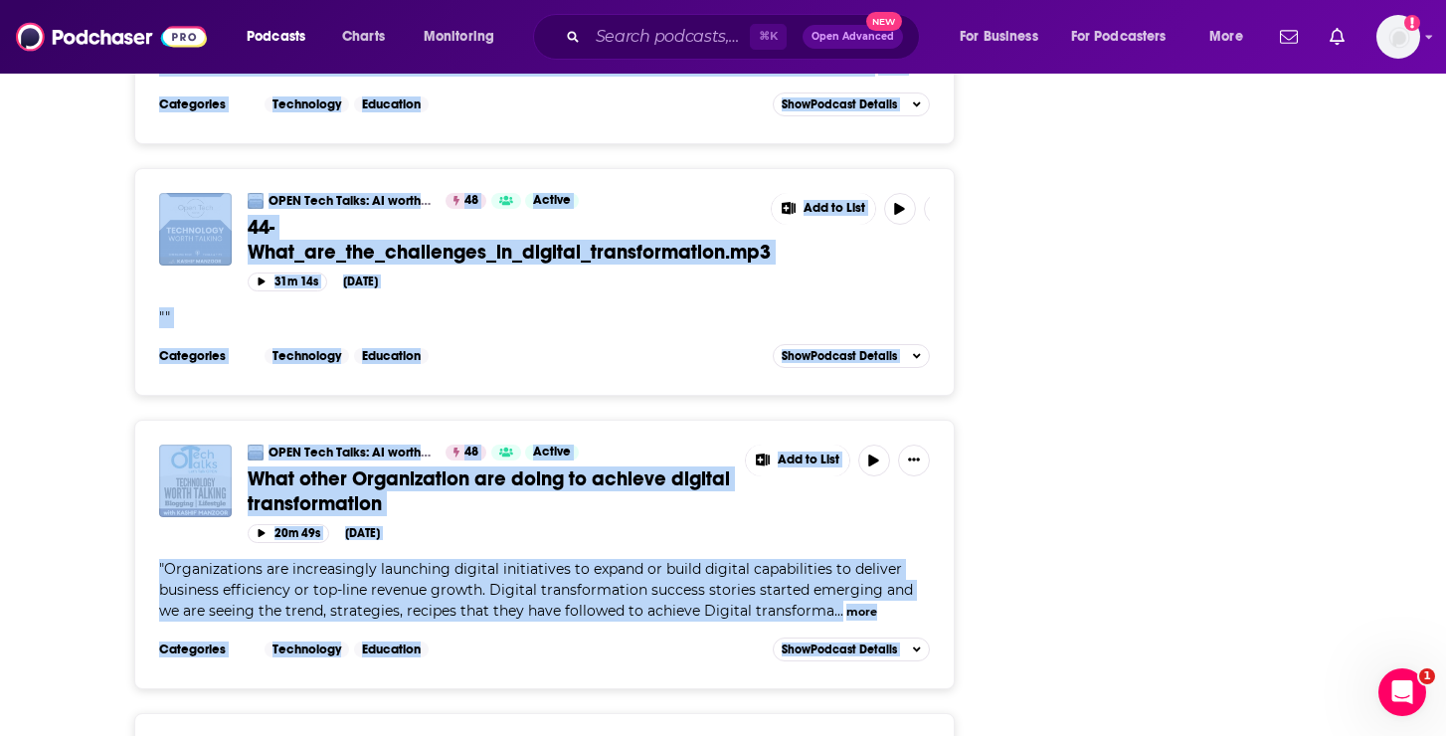
scroll to position [42988, 0]
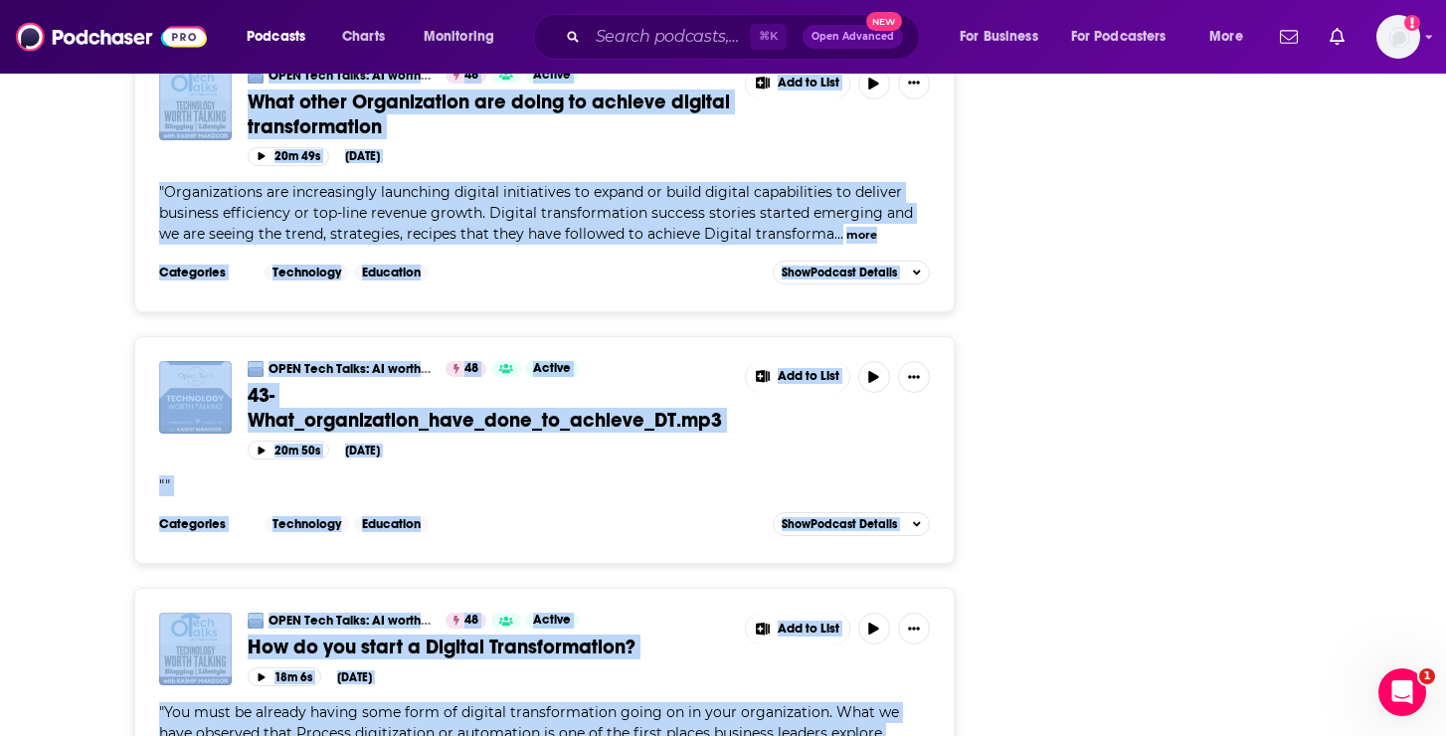
drag, startPoint x: 150, startPoint y: 306, endPoint x: 988, endPoint y: 584, distance: 882.8
copy div "LORE Ipsu Dolor: SI ametc Adipisc| Elitseddoe Temporincidi |Utlab & Etdo 96 Mag…"
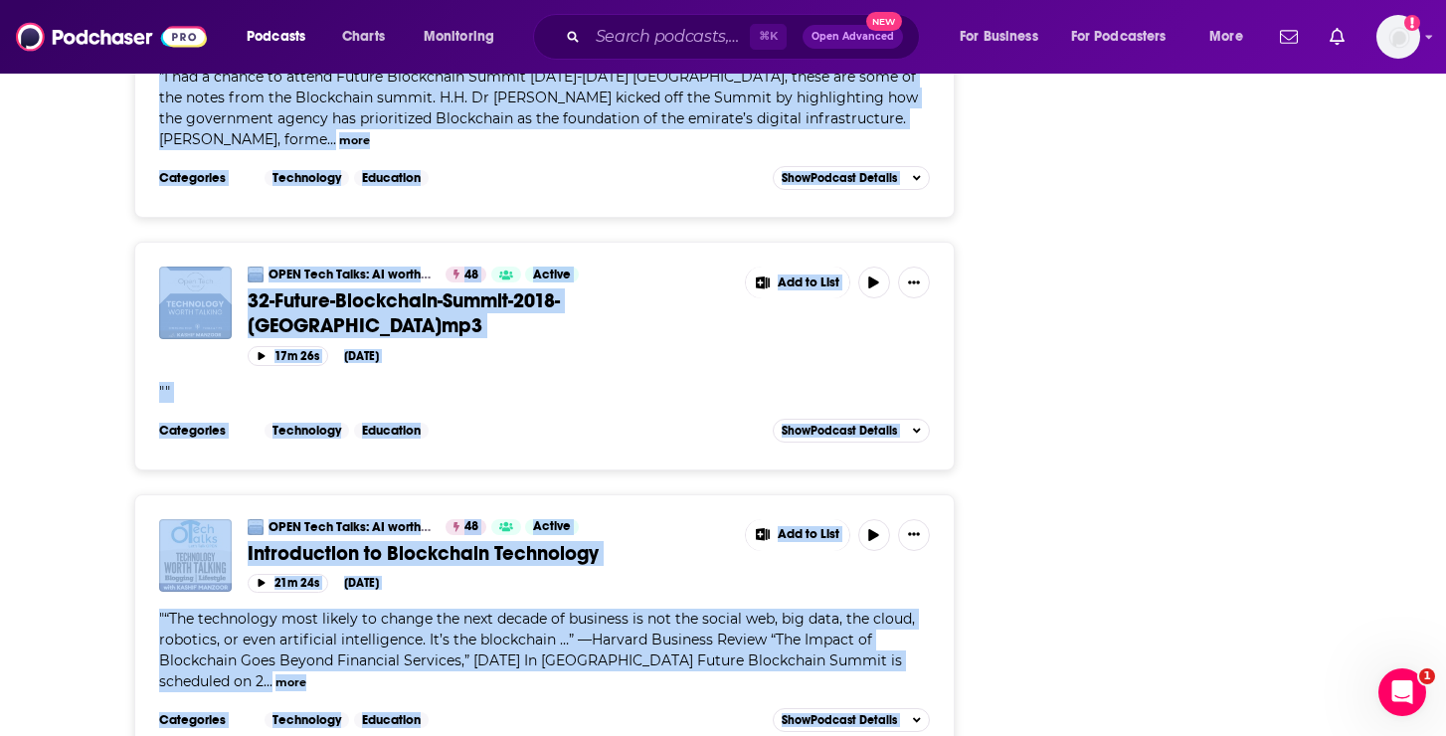
scroll to position [49405, 0]
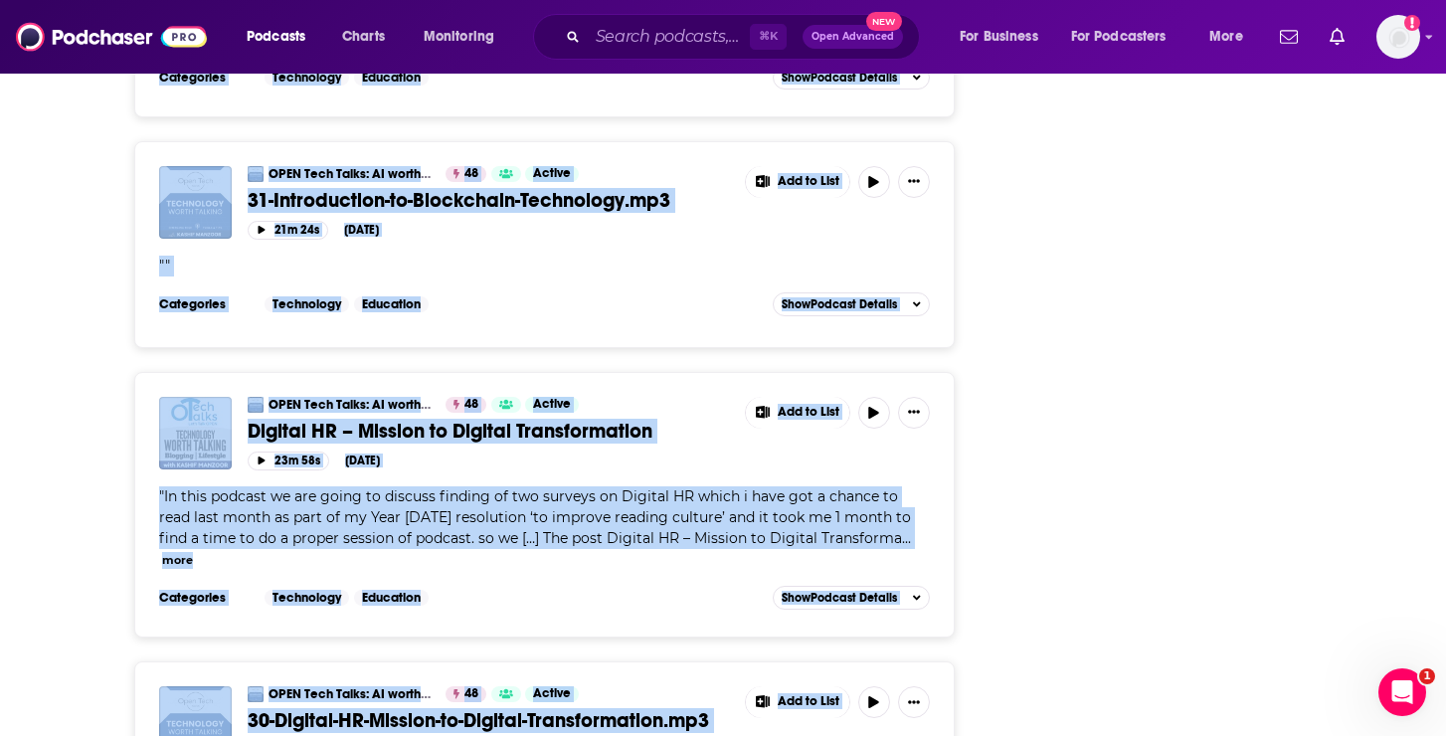
drag, startPoint x: 147, startPoint y: 304, endPoint x: 927, endPoint y: 557, distance: 819.3
copy div "OPEN Tech Talks: AI worth Talking| Artificial Intelligence |Tools & Tips 48 Act…"
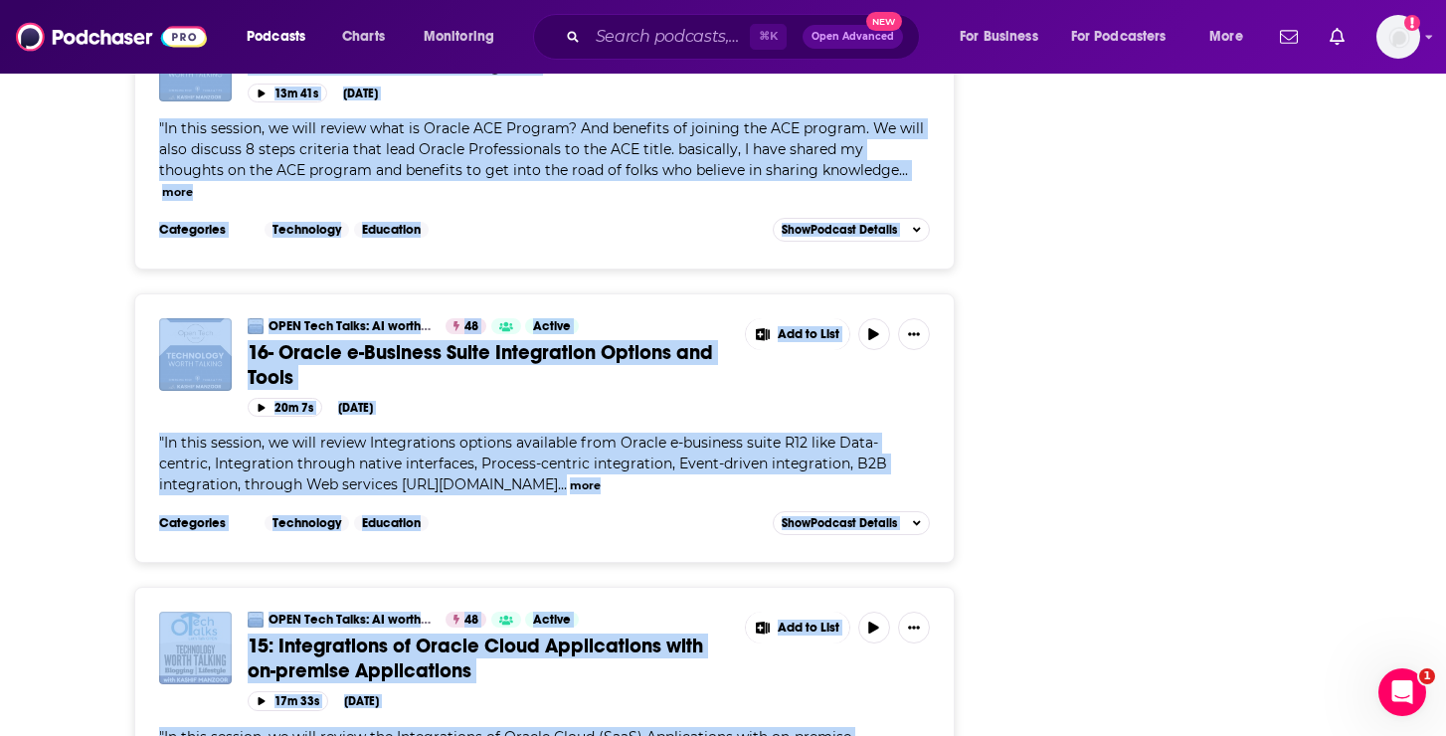
scroll to position [56351, 0]
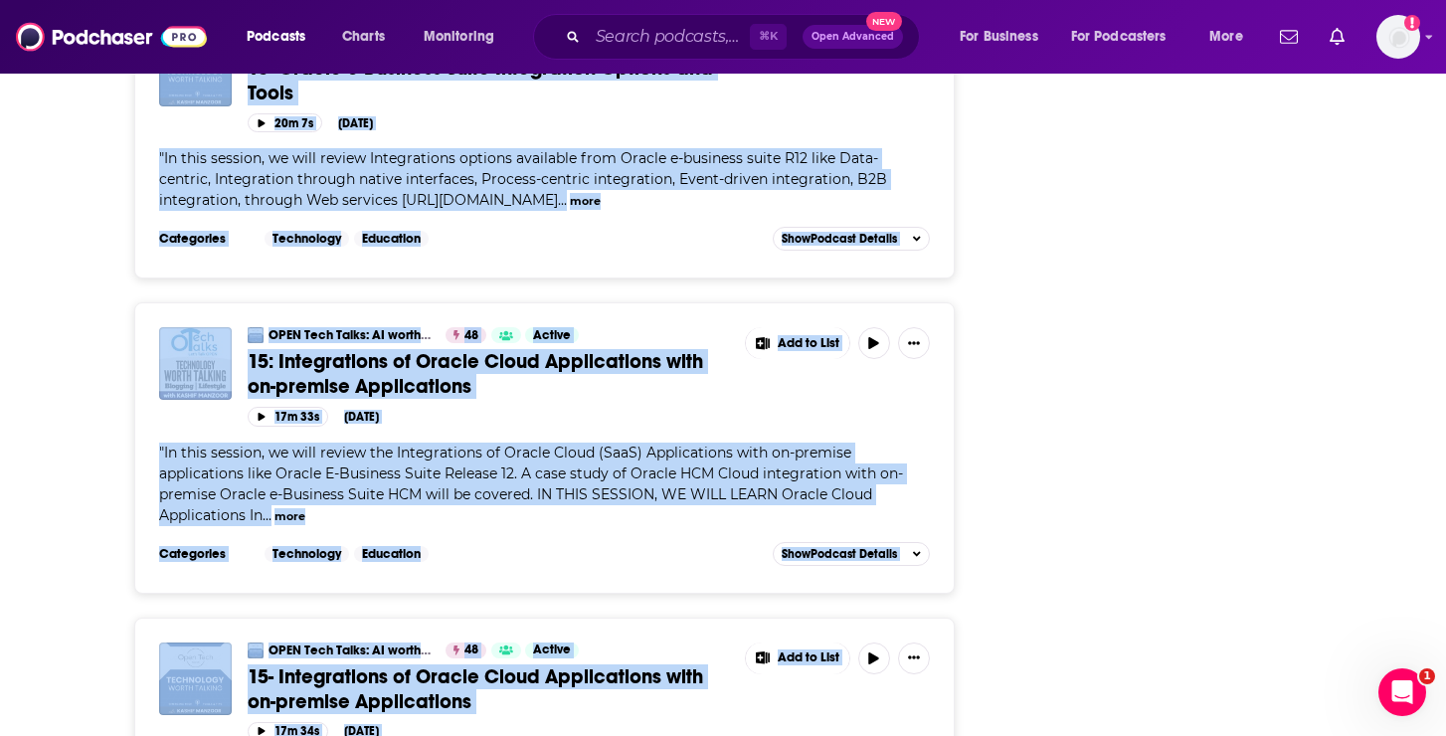
drag, startPoint x: 146, startPoint y: 263, endPoint x: 929, endPoint y: 563, distance: 837.7
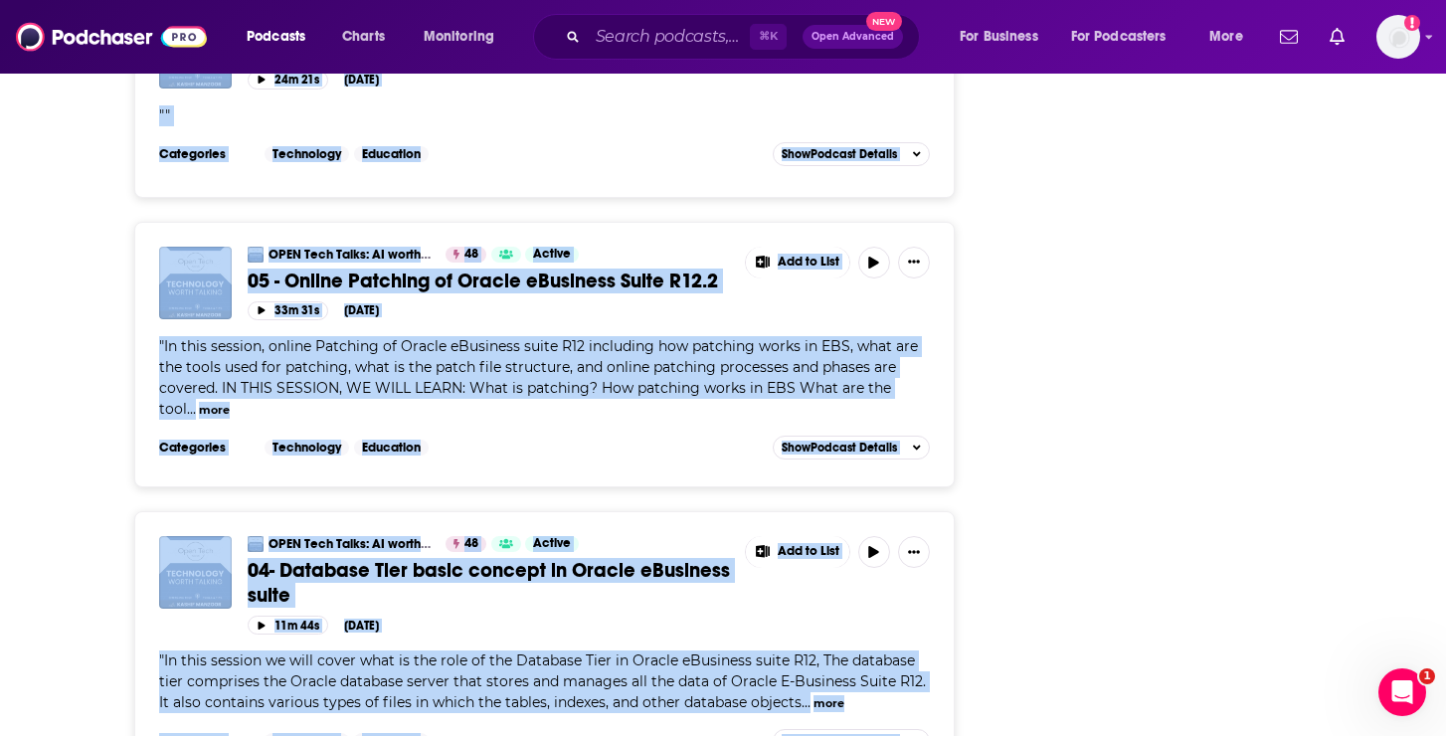
scroll to position [60546, 0]
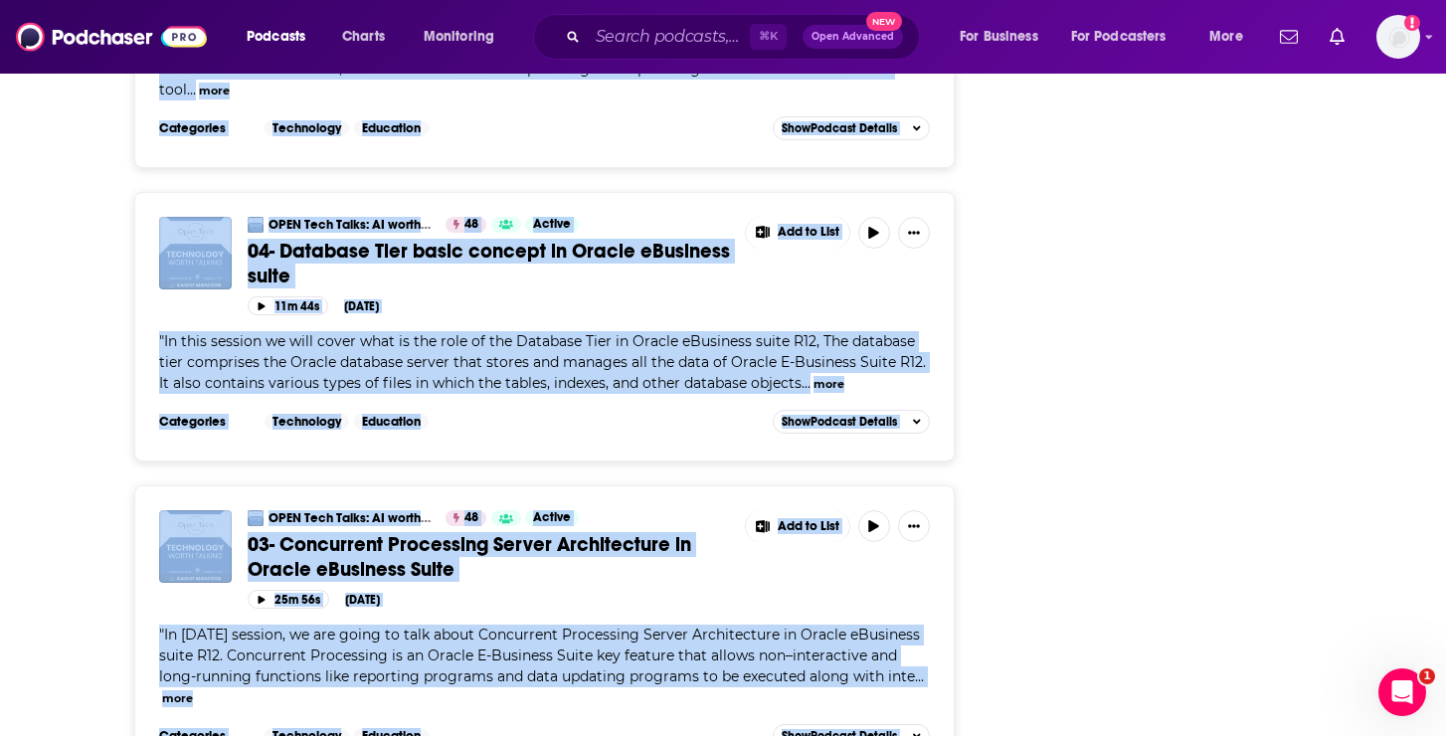
drag, startPoint x: 165, startPoint y: 219, endPoint x: 960, endPoint y: 686, distance: 922.4
copy div "OPEN Tech Talks: AI worth Talking| Artificial Intelligence |Tools & Tips 48 Act…"
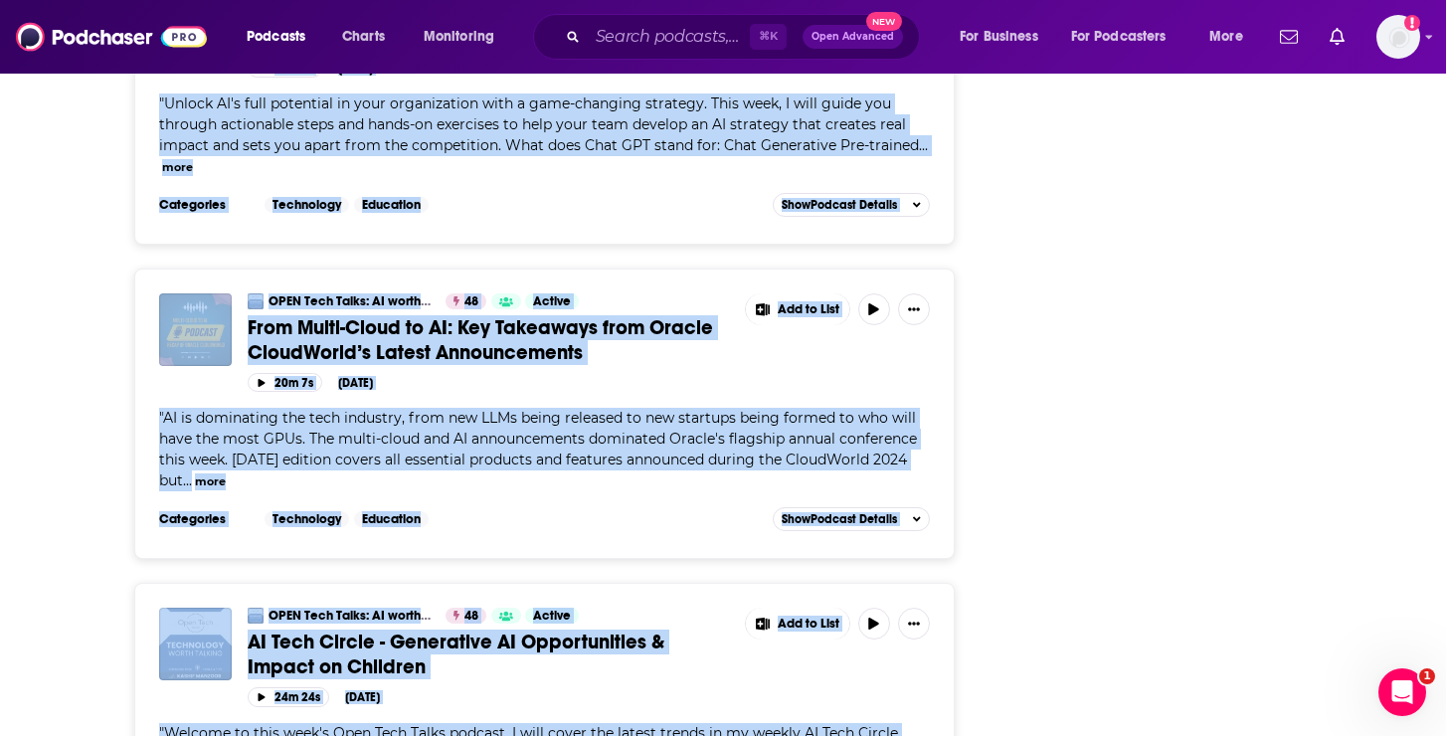
scroll to position [8016, 0]
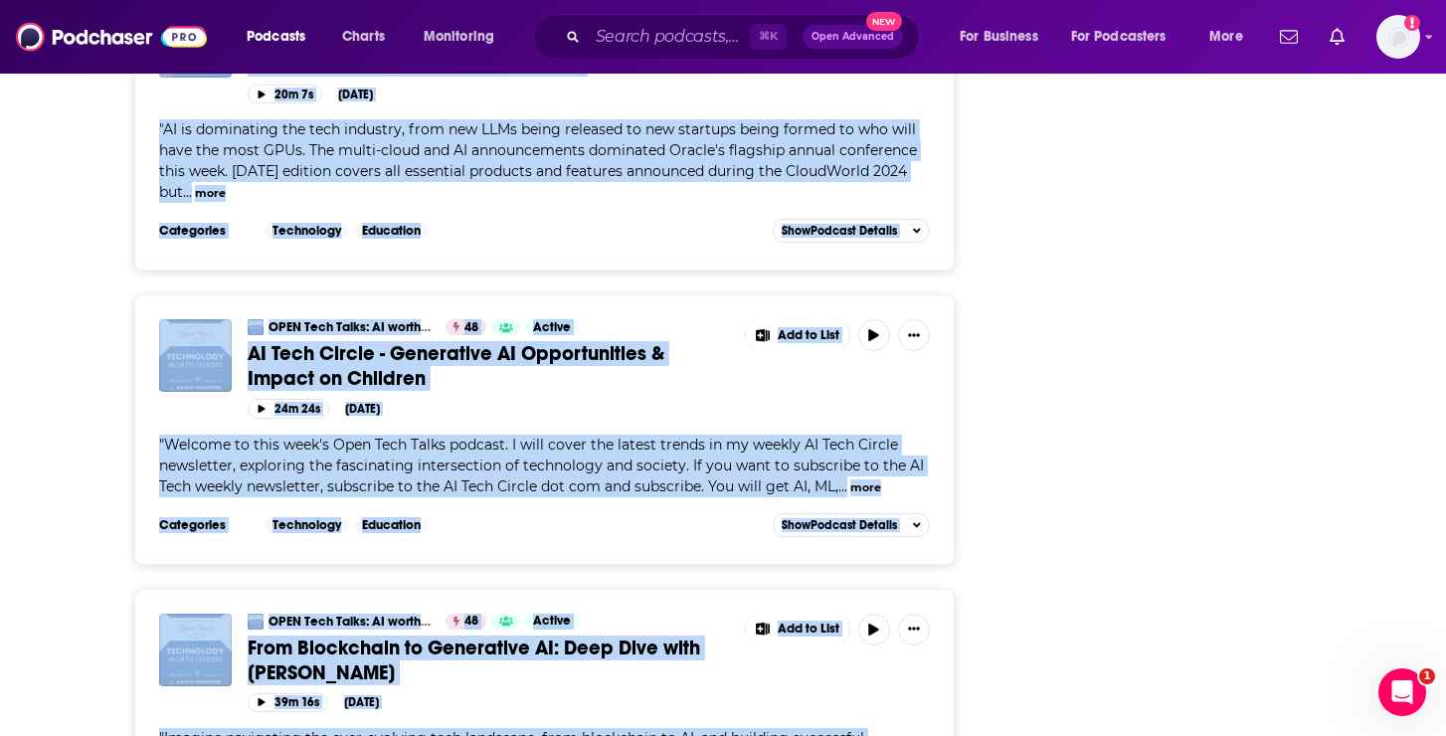
drag, startPoint x: 245, startPoint y: 108, endPoint x: 938, endPoint y: 710, distance: 918.3
copy div "Building the AI Factory and Lessons on Agentic AI with [PERSON_NAME] Add to Lis…"
click at [531, 399] on div "24m 24s [DATE]" at bounding box center [589, 408] width 682 height 19
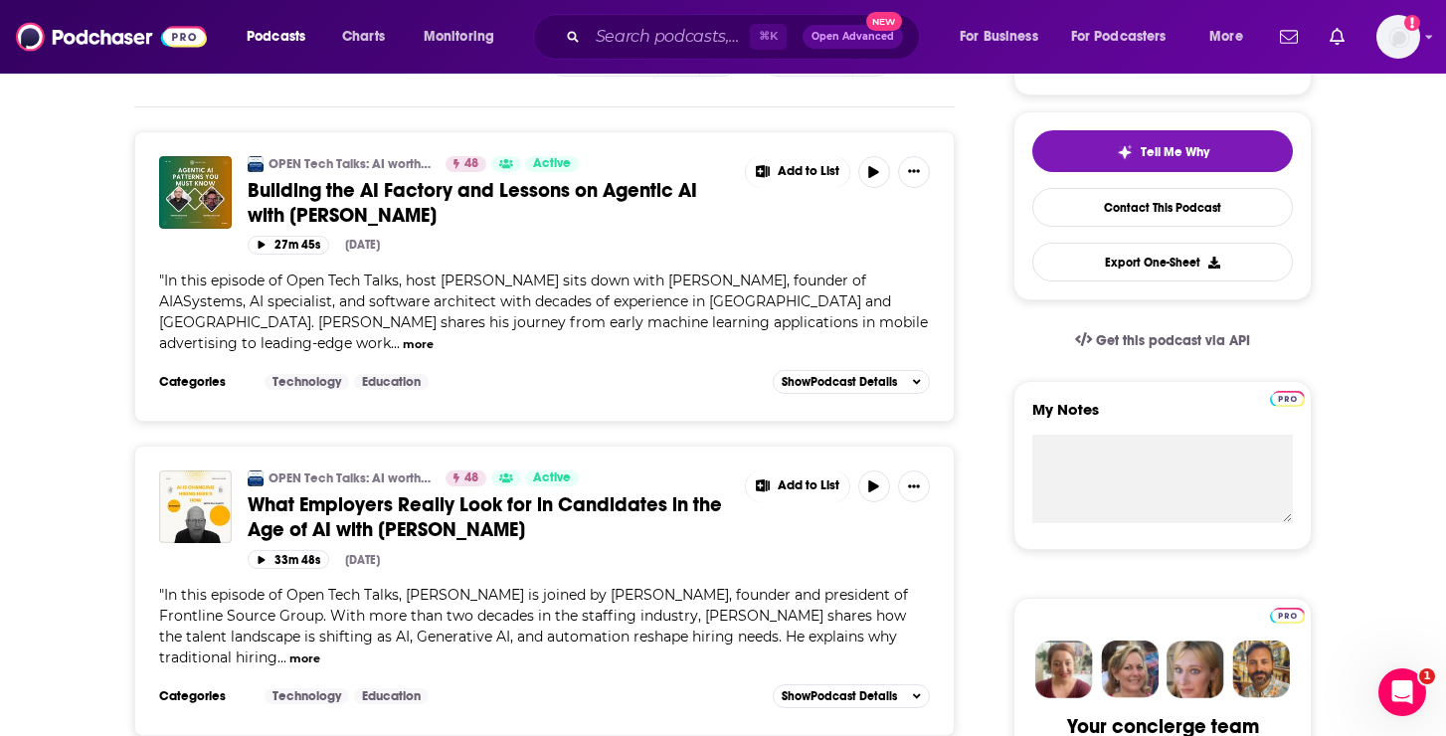
scroll to position [502, 0]
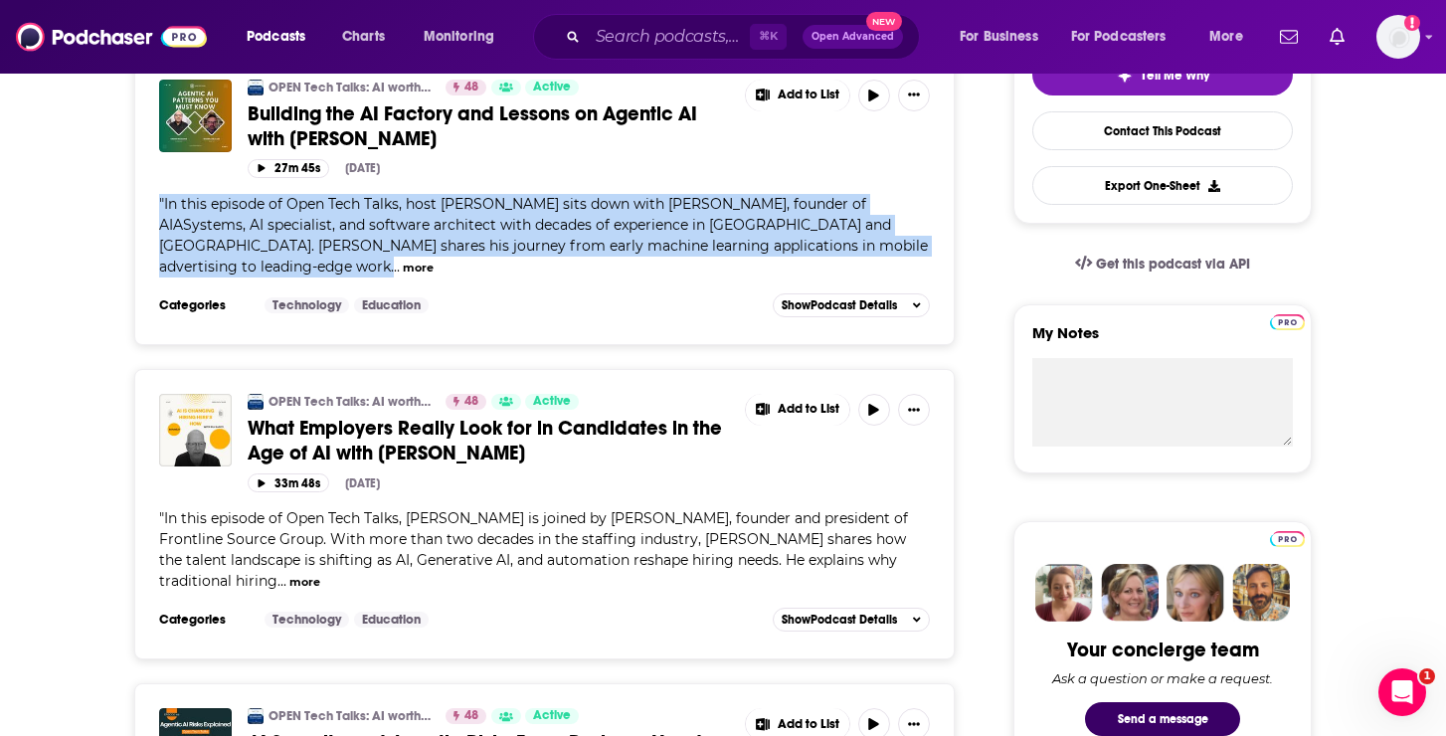
drag, startPoint x: 152, startPoint y: 199, endPoint x: 197, endPoint y: 268, distance: 82.7
click at [197, 268] on div "OPEN Tech Talks: AI worth Talking| Artificial Intelligence |Tools & Tips 48 Act…" at bounding box center [544, 200] width 820 height 290
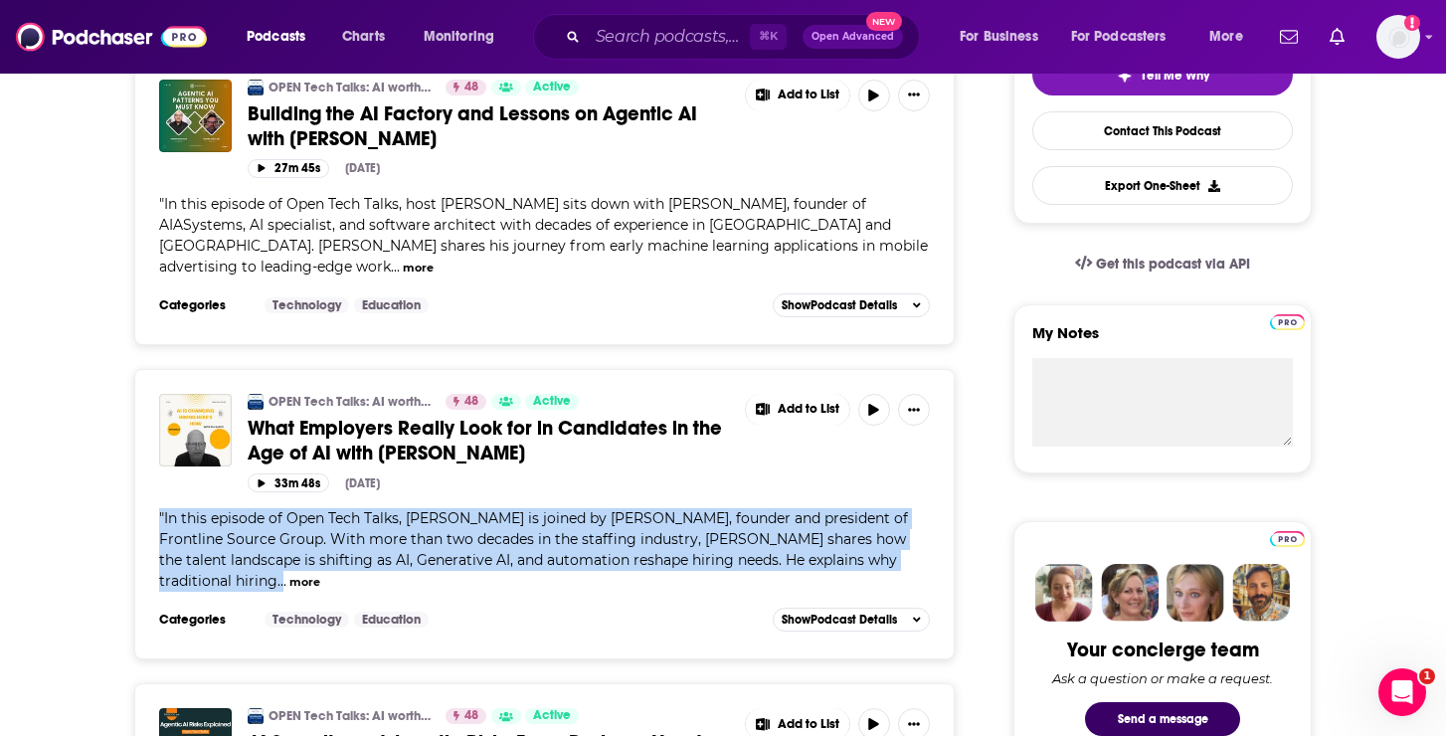
drag, startPoint x: 149, startPoint y: 514, endPoint x: 866, endPoint y: 552, distance: 717.8
click at [866, 552] on div "OPEN Tech Talks: AI worth Talking| Artificial Intelligence |Tools & Tips 48 Act…" at bounding box center [544, 514] width 820 height 290
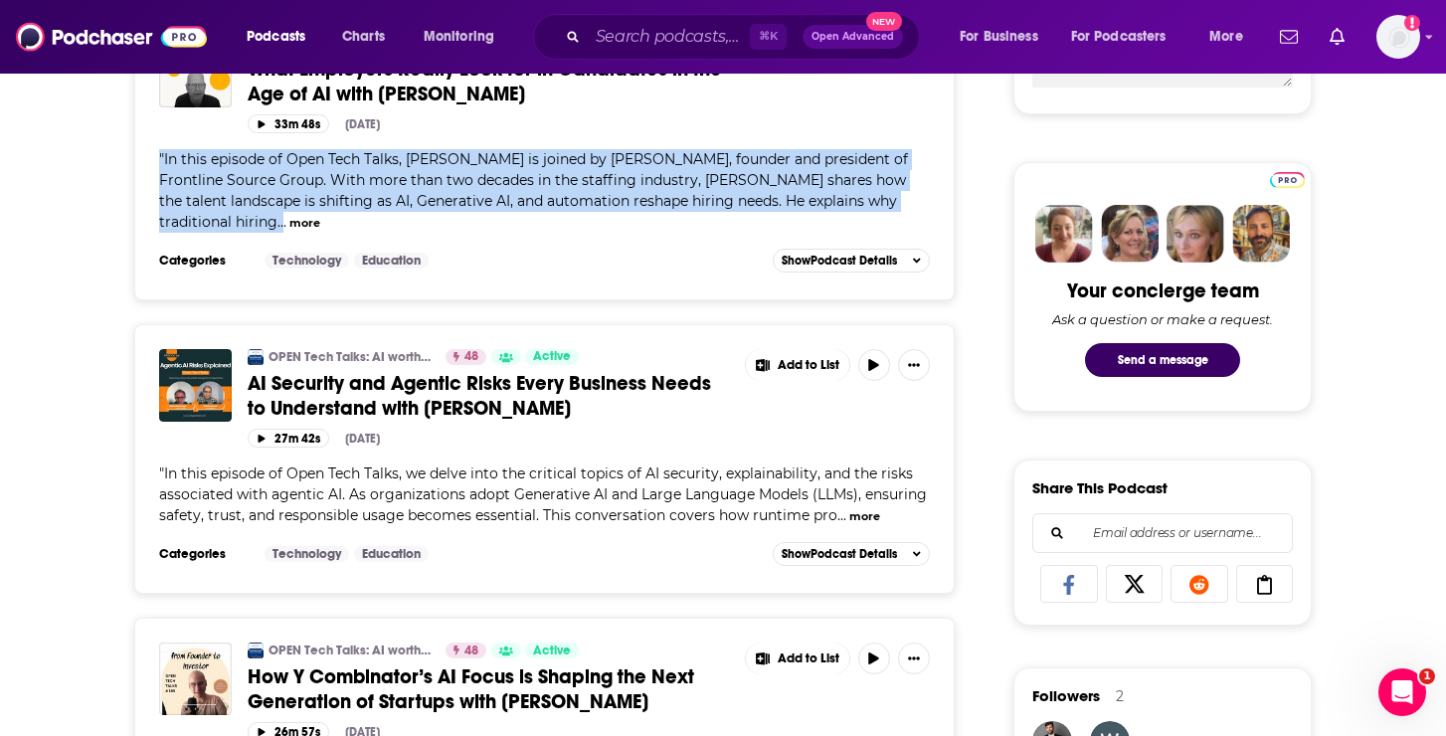
scroll to position [863, 0]
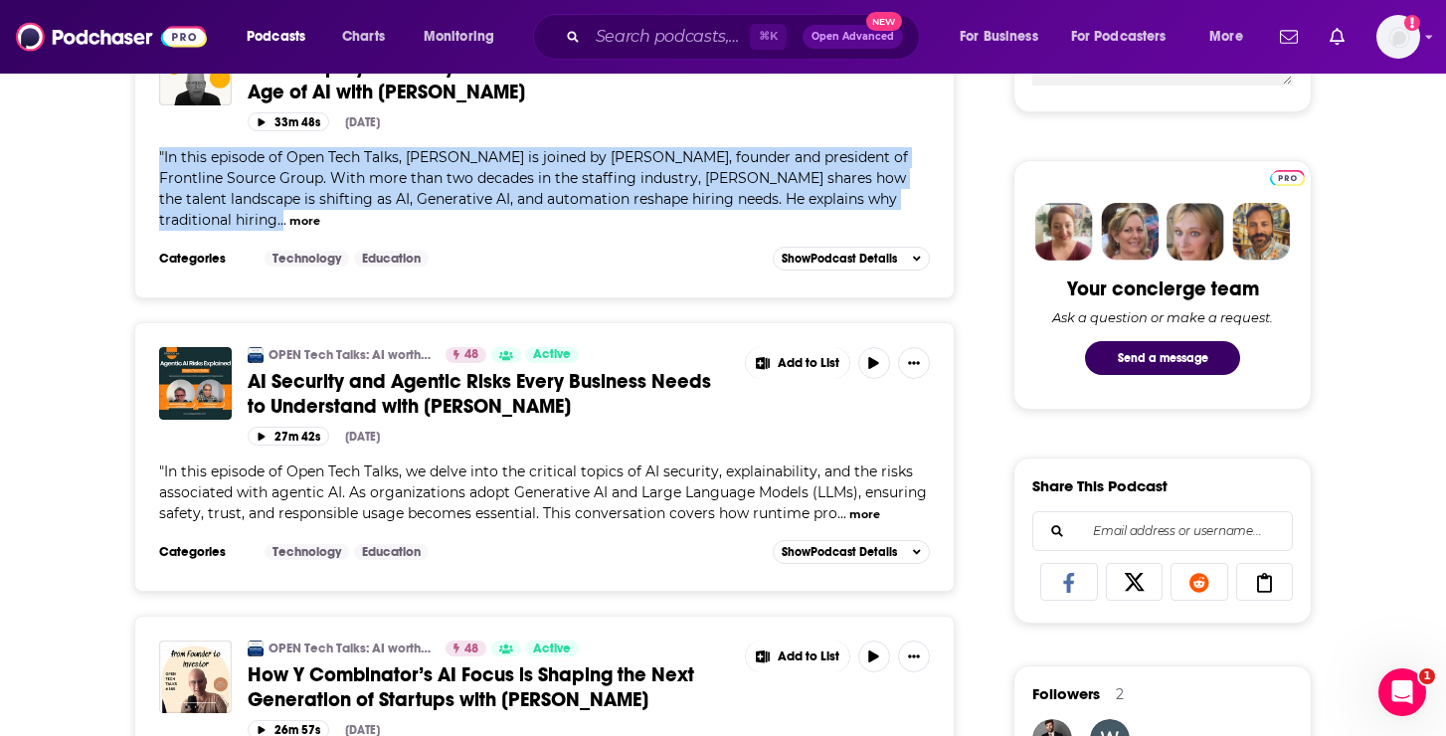
click at [862, 506] on button "more" at bounding box center [864, 514] width 31 height 17
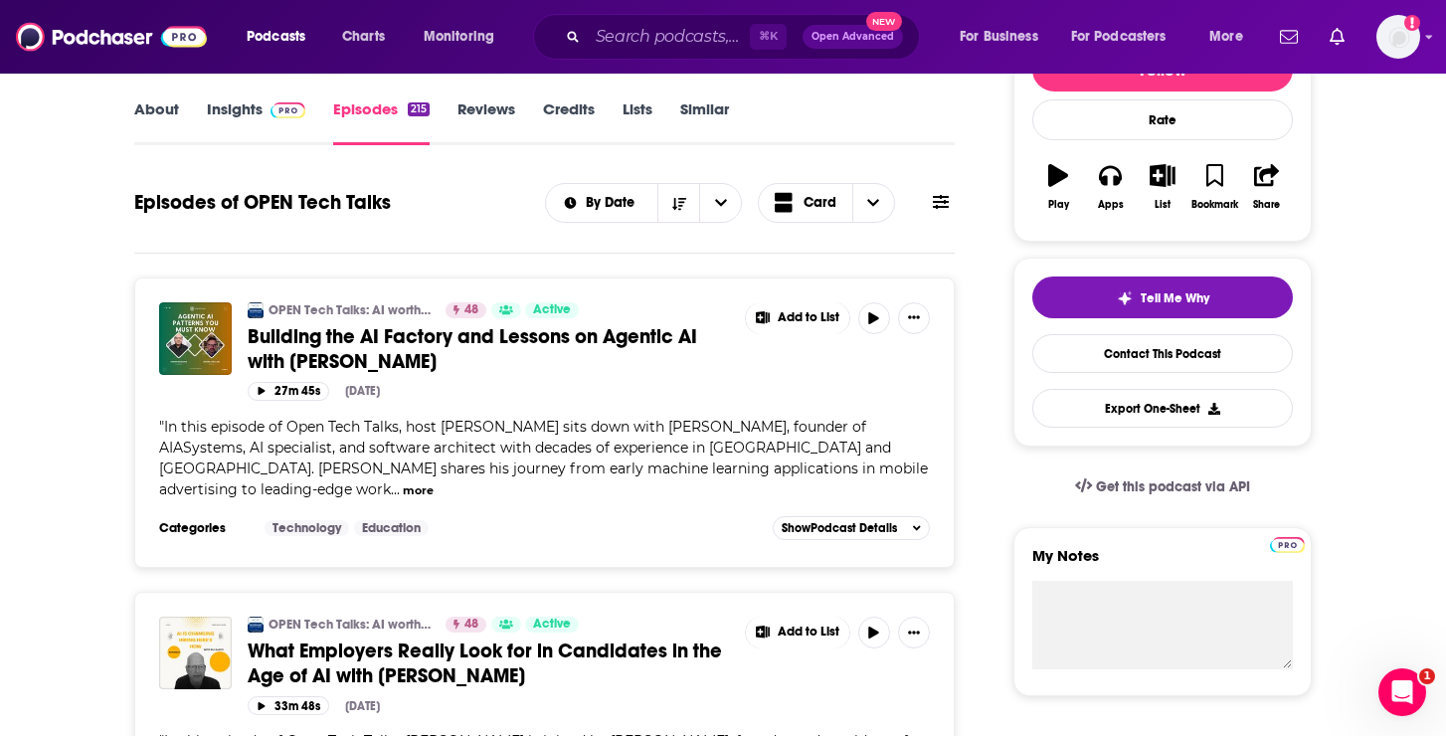
scroll to position [545, 0]
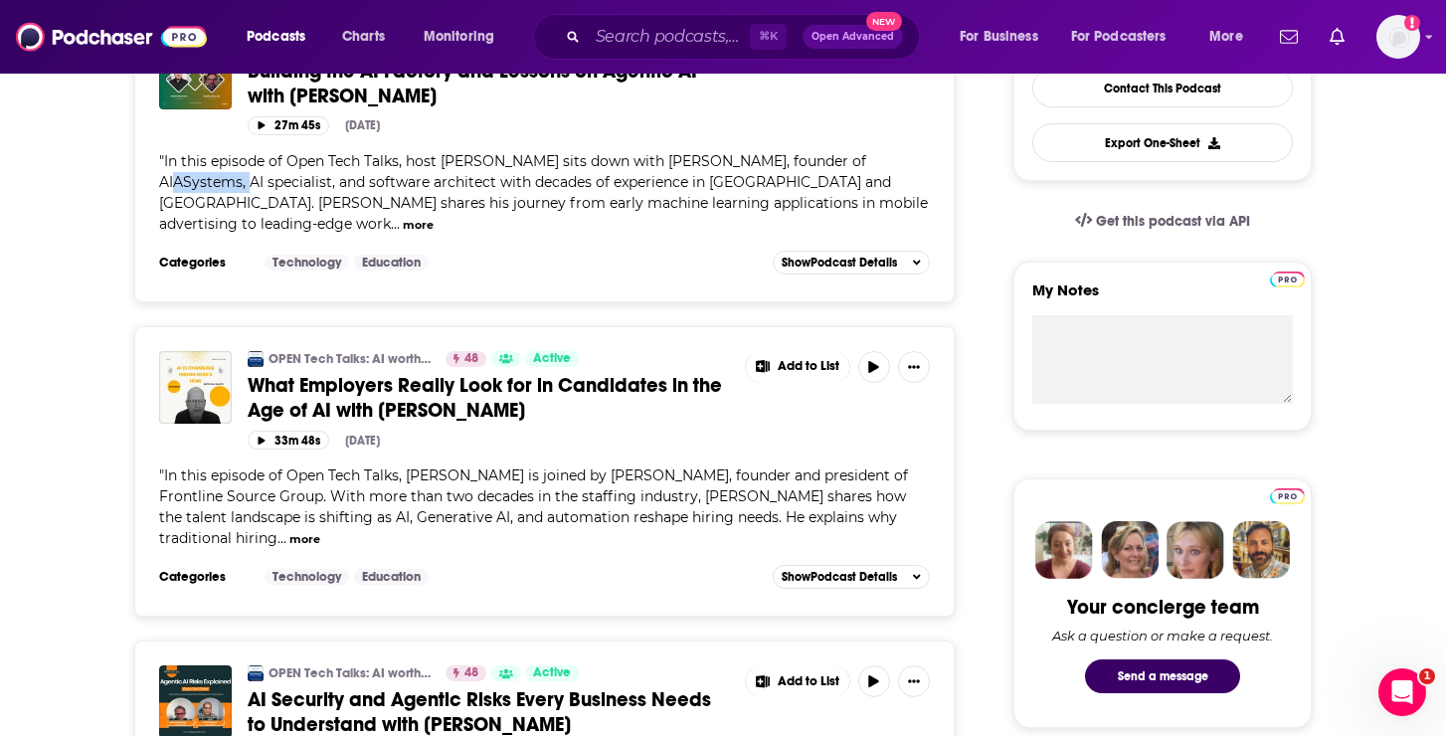
drag, startPoint x: 159, startPoint y: 179, endPoint x: 242, endPoint y: 184, distance: 82.7
click at [242, 184] on span "In this episode of Open Tech Talks, host [PERSON_NAME] sits down with [PERSON_N…" at bounding box center [543, 192] width 768 height 81
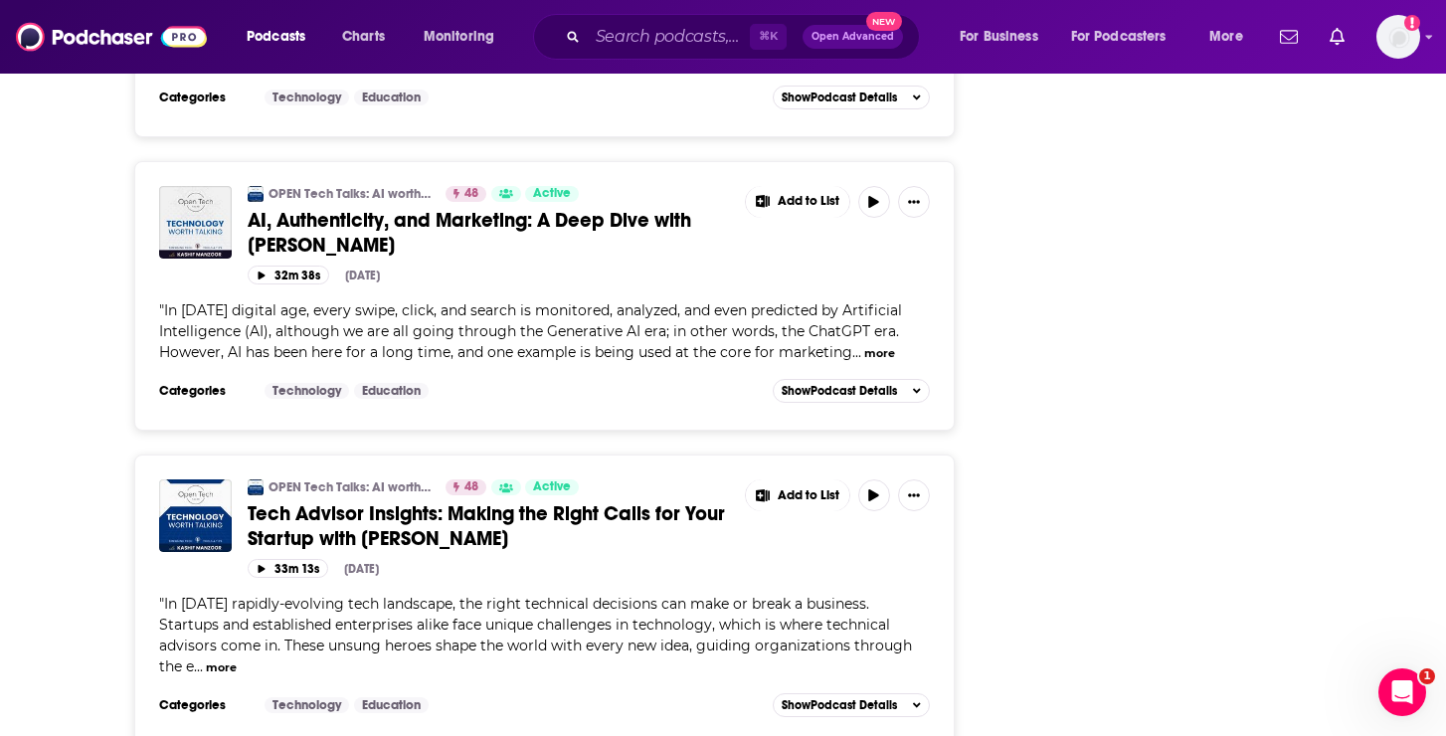
scroll to position [23826, 0]
